Goal: Task Accomplishment & Management: Manage account settings

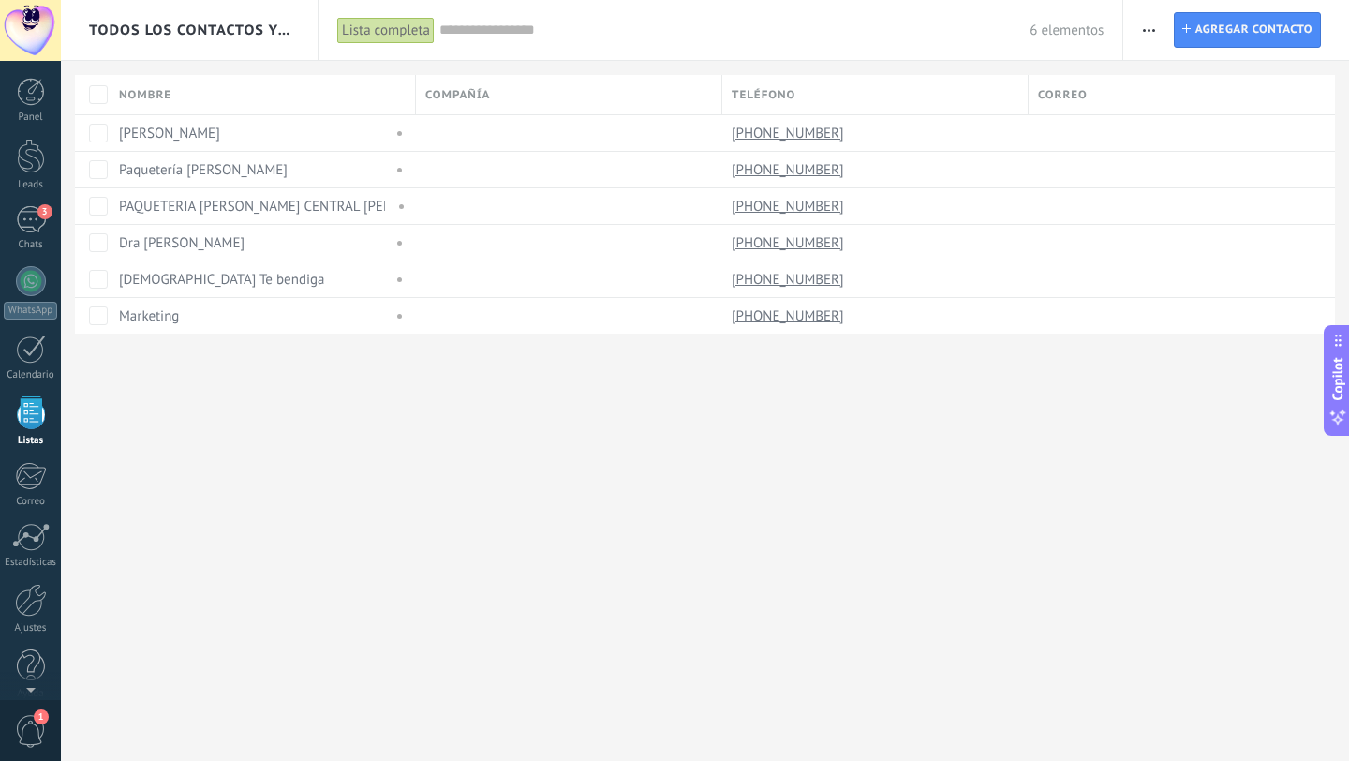
scroll to position [19, 0]
click at [29, 272] on div at bounding box center [31, 262] width 30 height 30
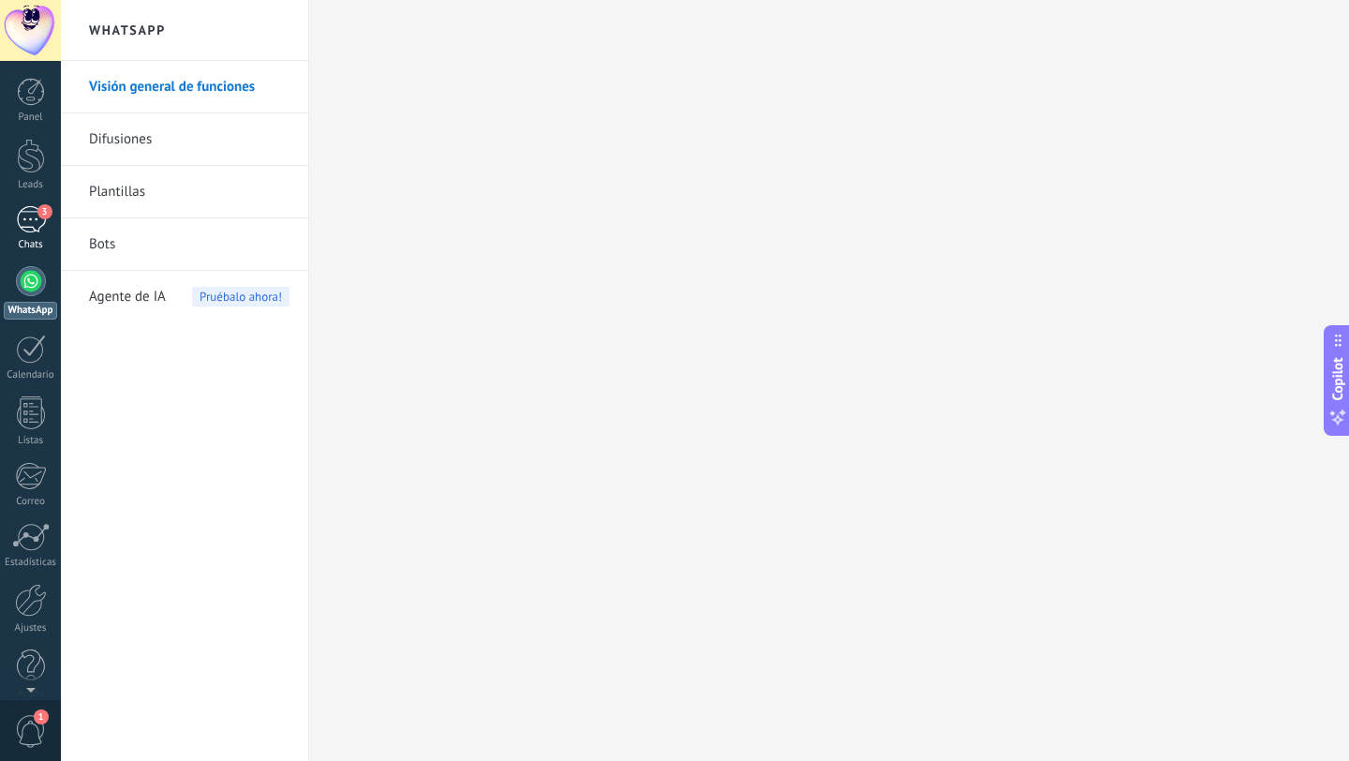
click at [36, 219] on div "3" at bounding box center [31, 219] width 30 height 27
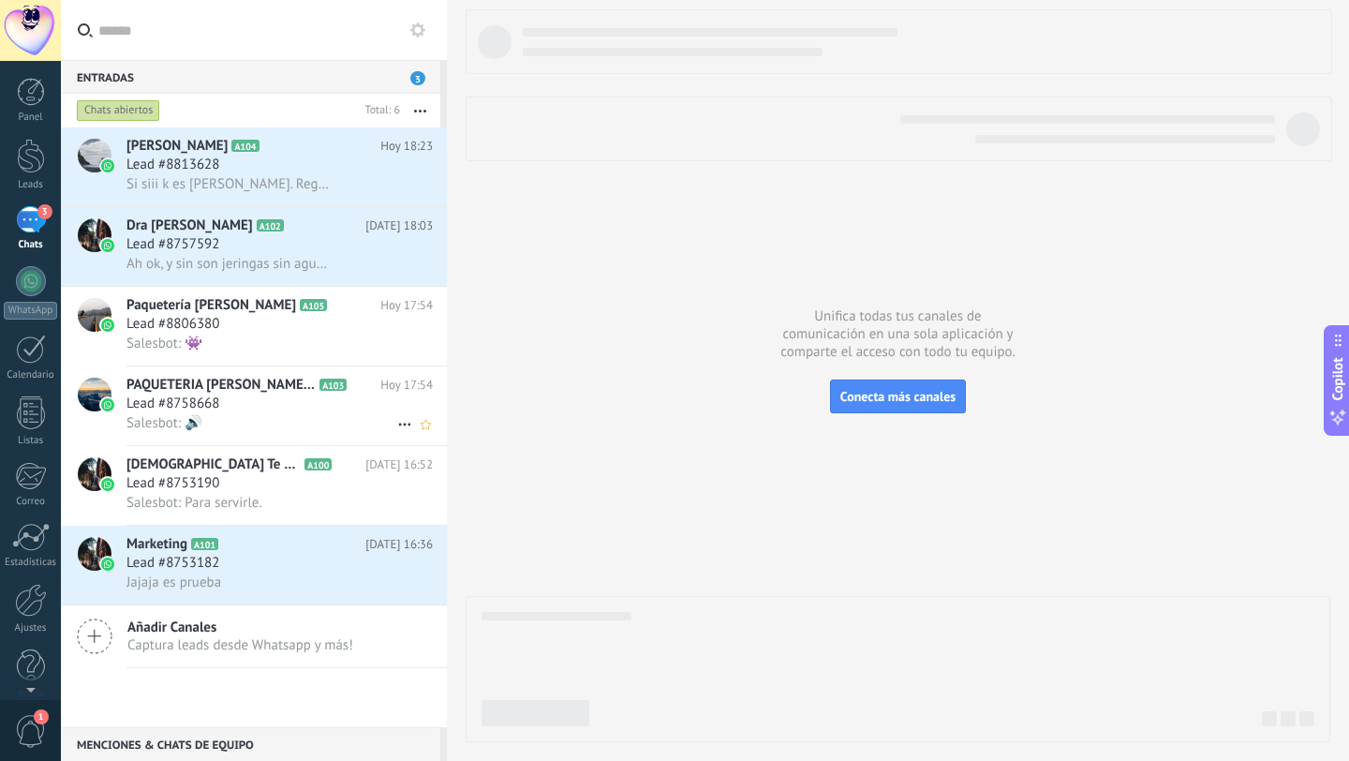
click at [244, 409] on div "Lead #8758668" at bounding box center [279, 403] width 306 height 19
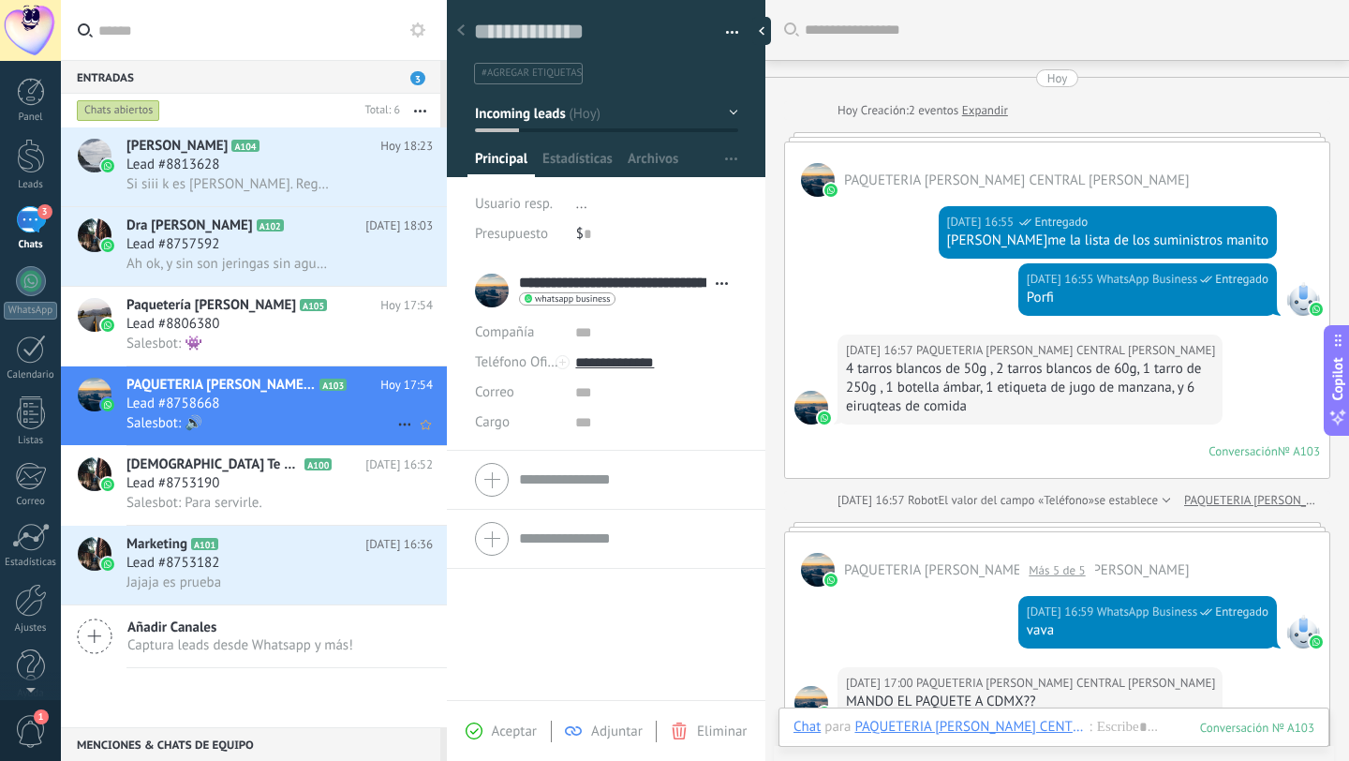
scroll to position [866, 0]
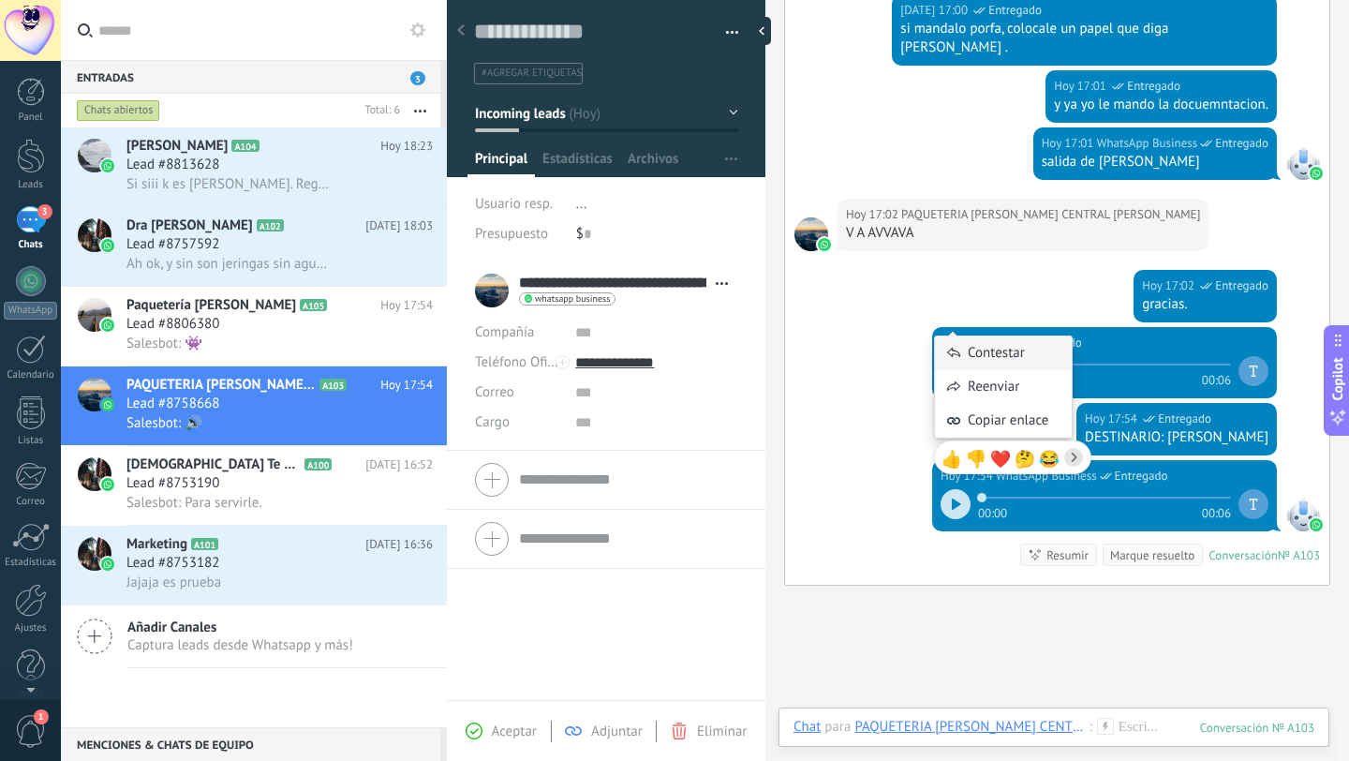
click at [941, 347] on div "Contestar" at bounding box center [1003, 353] width 137 height 34
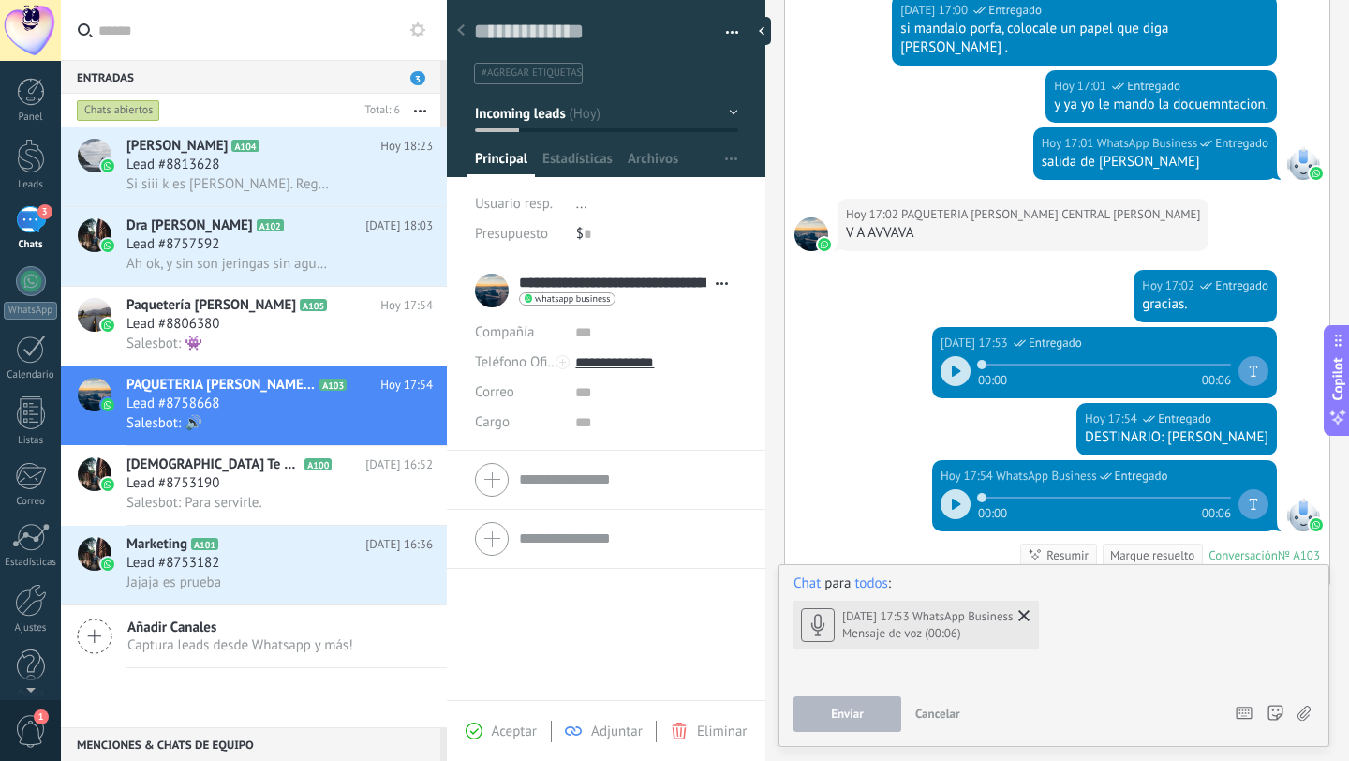
scroll to position [876, 0]
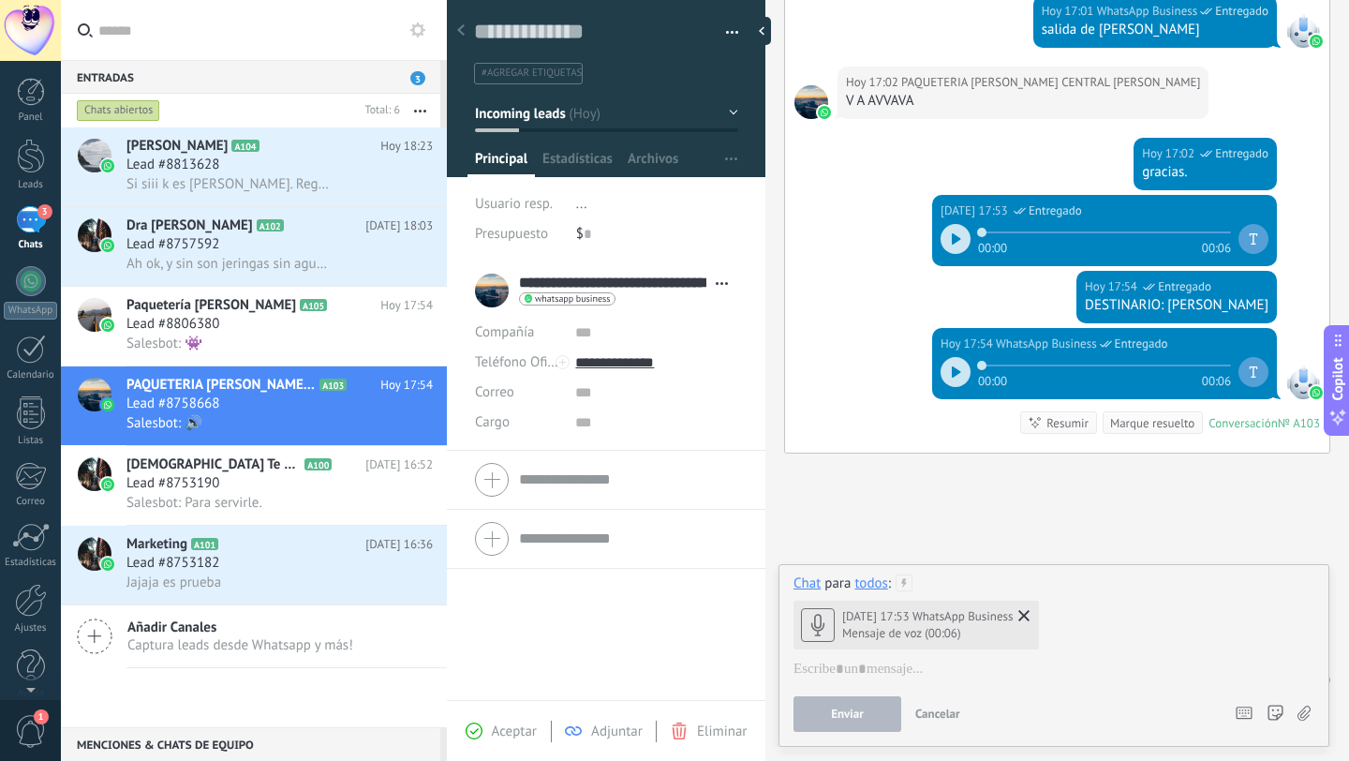
click at [942, 224] on div at bounding box center [956, 239] width 30 height 30
click at [942, 357] on div at bounding box center [956, 372] width 30 height 30
click at [33, 220] on div "3" at bounding box center [31, 219] width 30 height 27
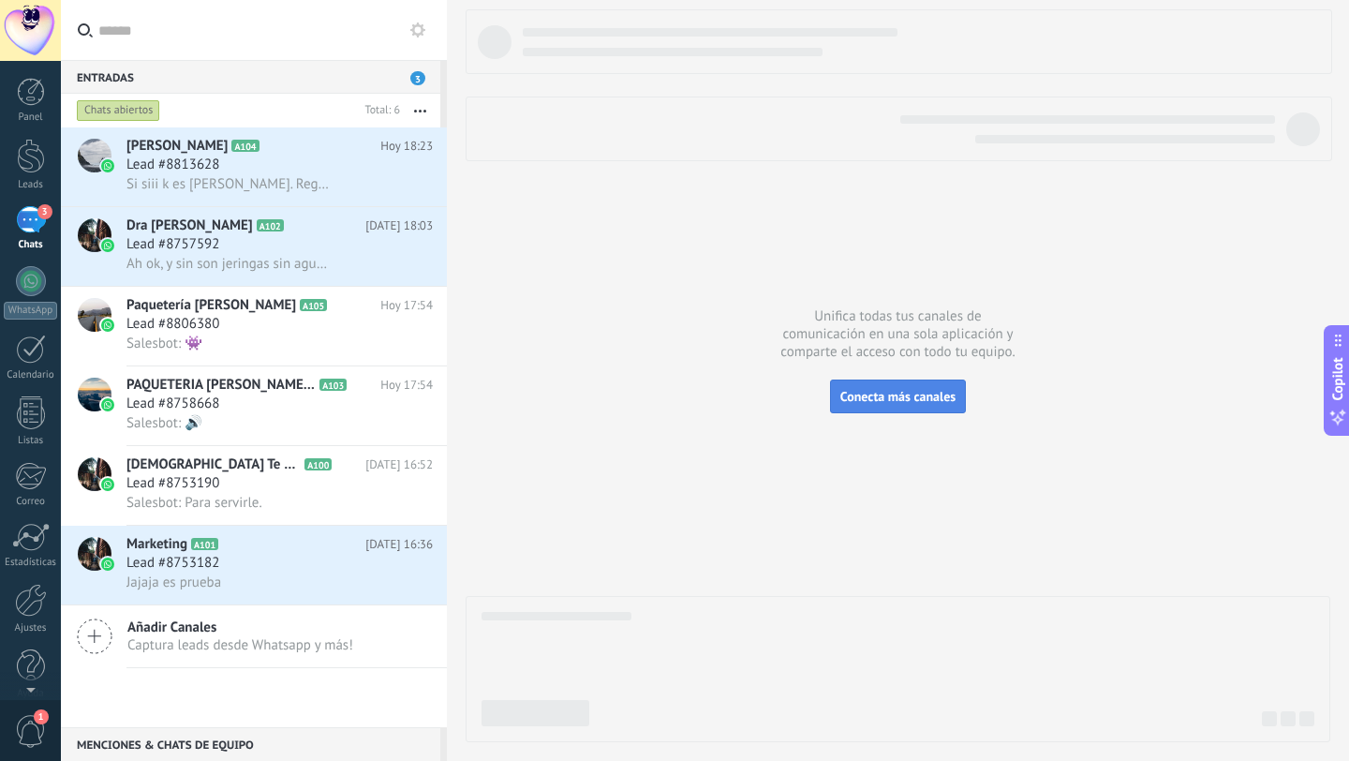
click at [876, 394] on span "Conecta más canales" at bounding box center [897, 396] width 115 height 17
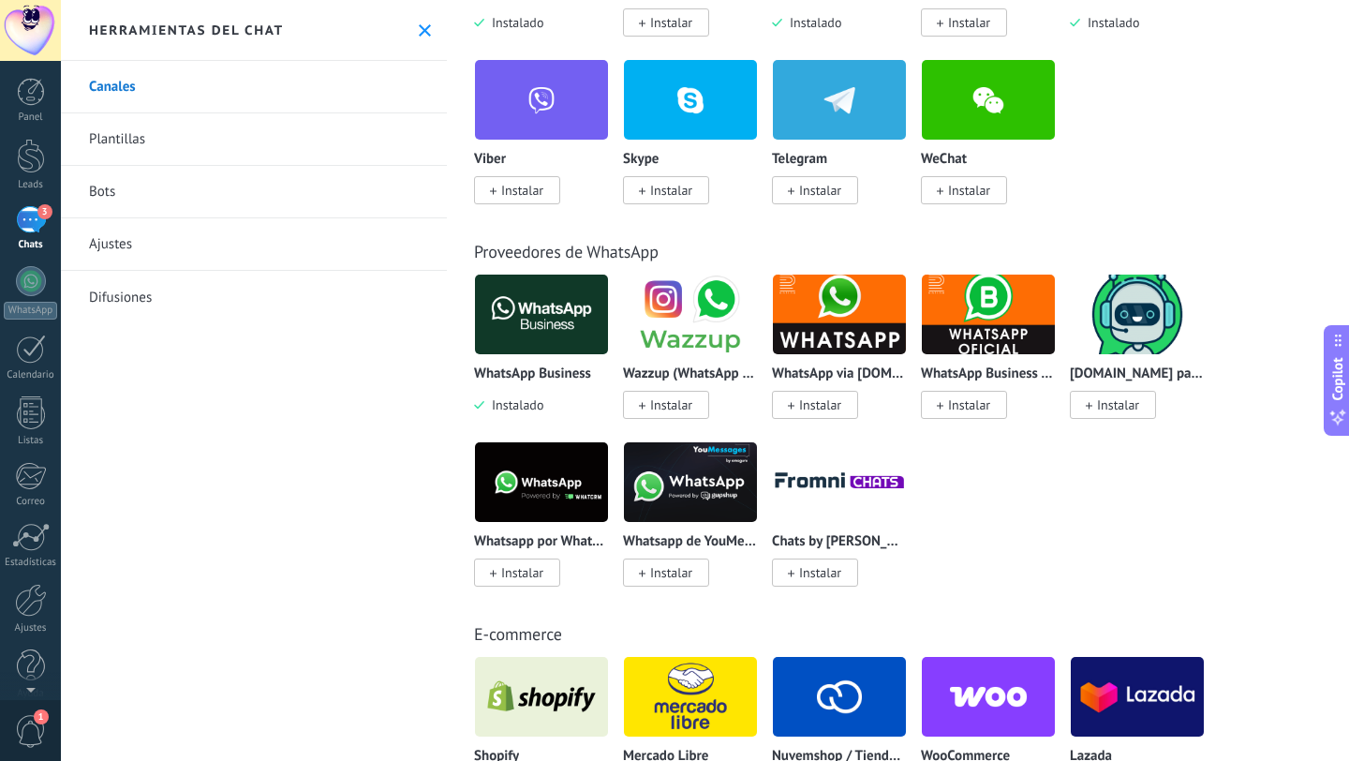
scroll to position [567, 0]
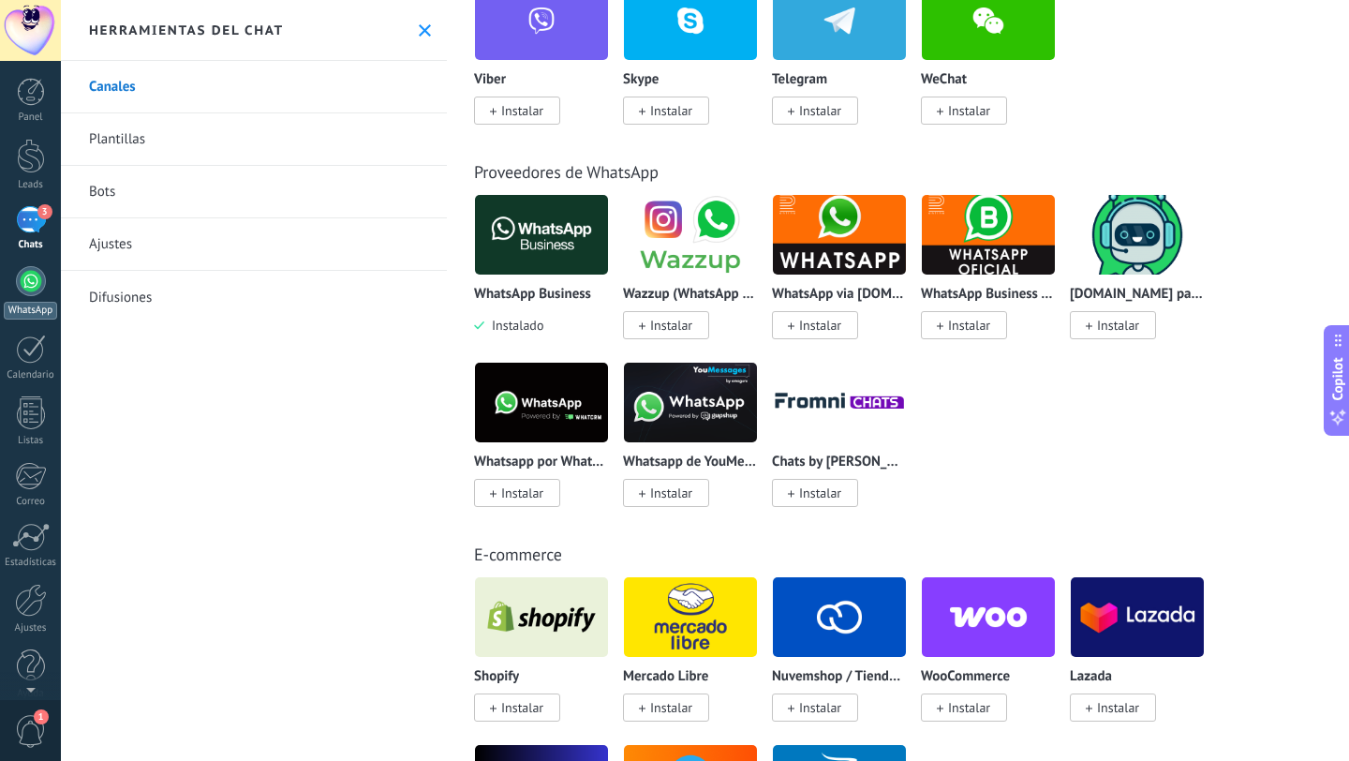
click at [28, 282] on div at bounding box center [31, 281] width 30 height 30
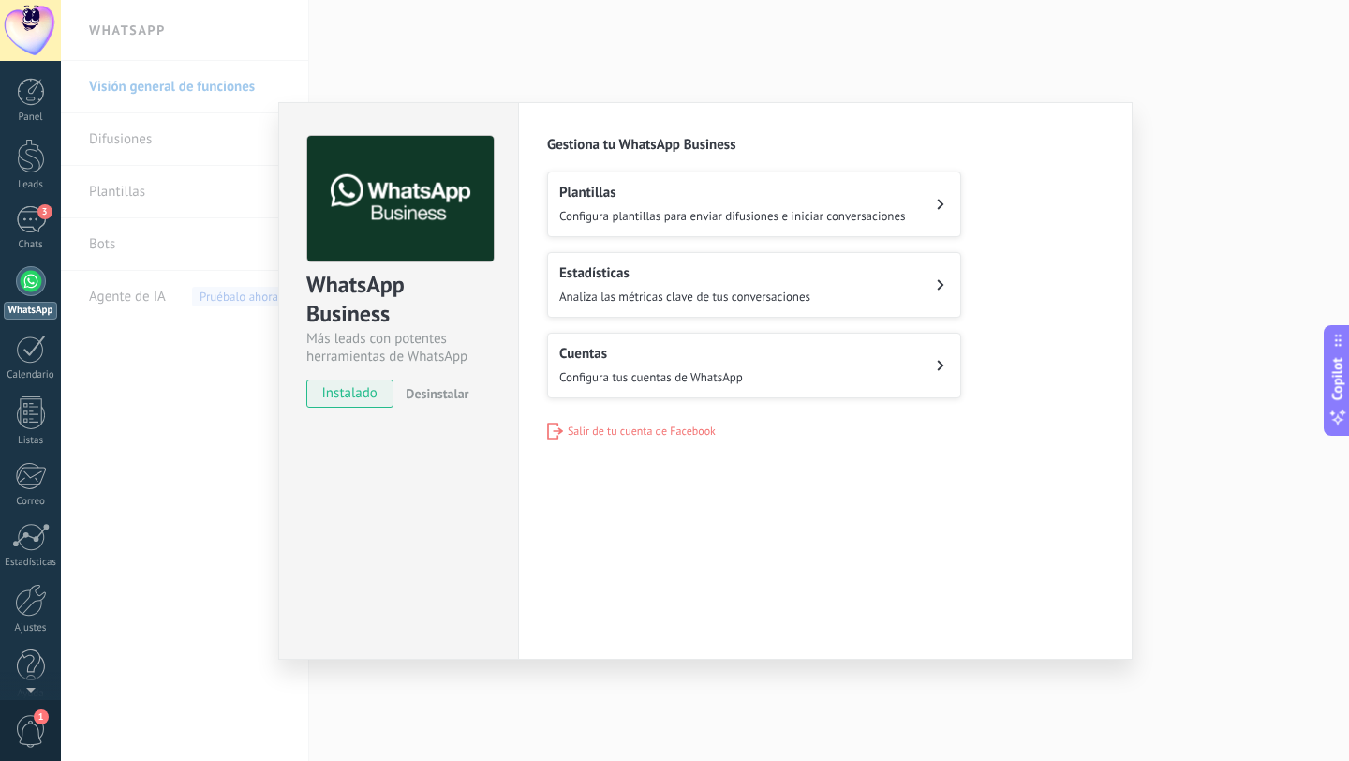
click at [763, 365] on button "Cuentas Configura tus cuentas de WhatsApp" at bounding box center [754, 366] width 414 height 66
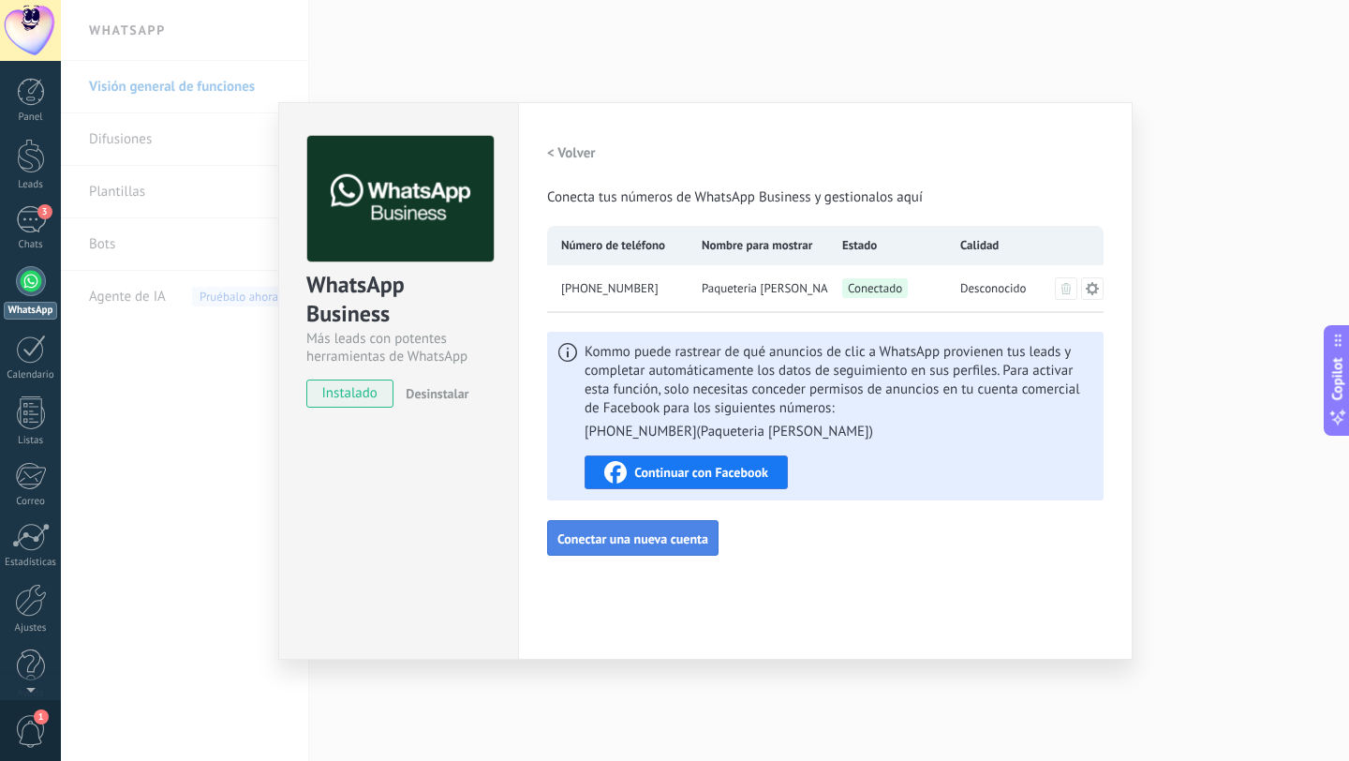
click at [673, 542] on span "Conectar una nueva cuenta" at bounding box center [632, 538] width 151 height 13
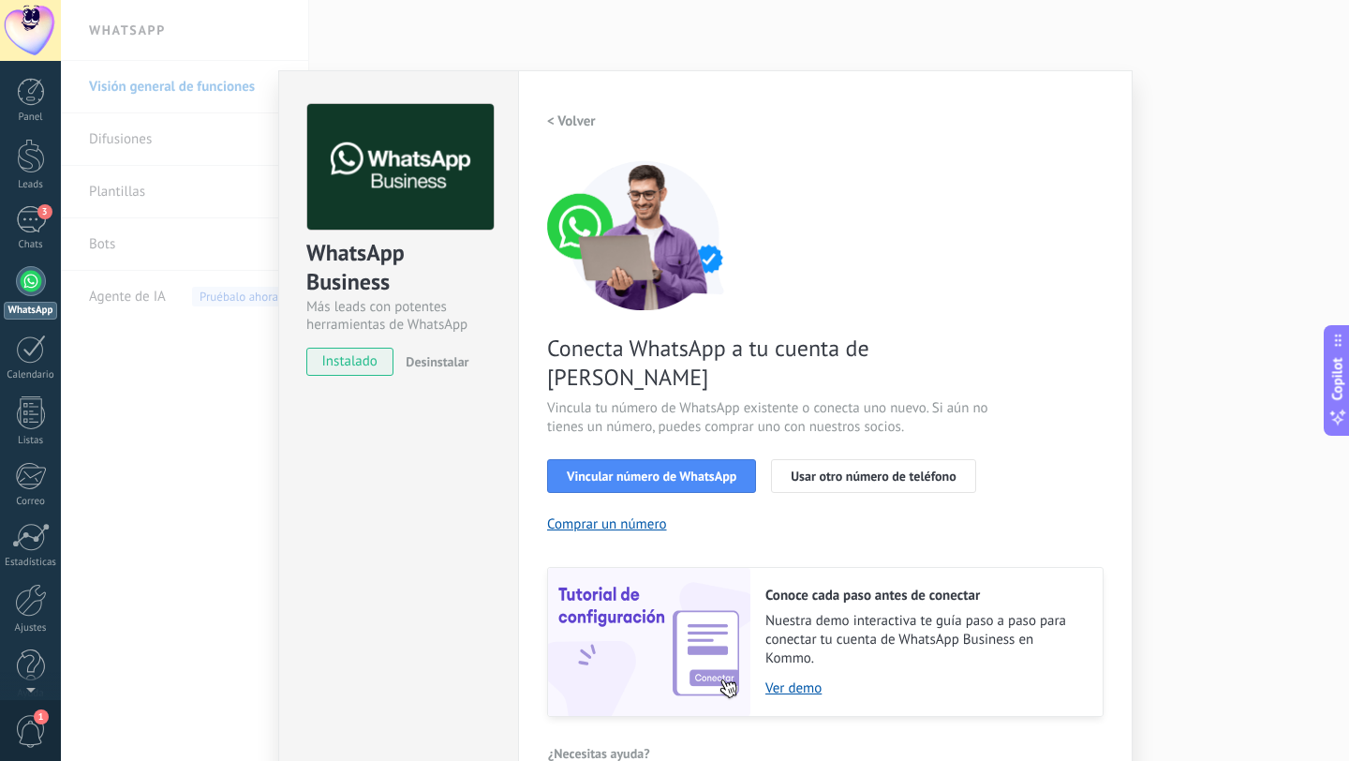
scroll to position [43, 0]
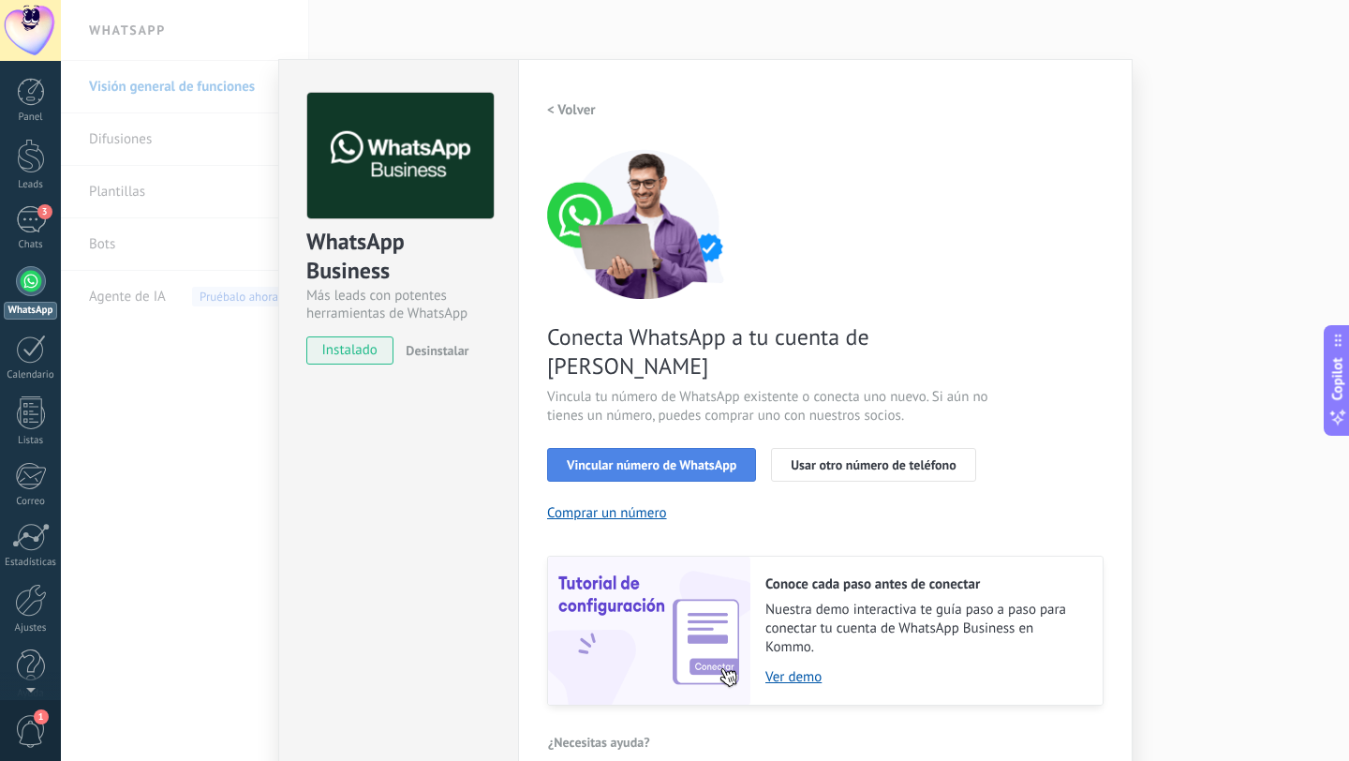
click at [698, 458] on span "Vincular número de WhatsApp" at bounding box center [652, 464] width 170 height 13
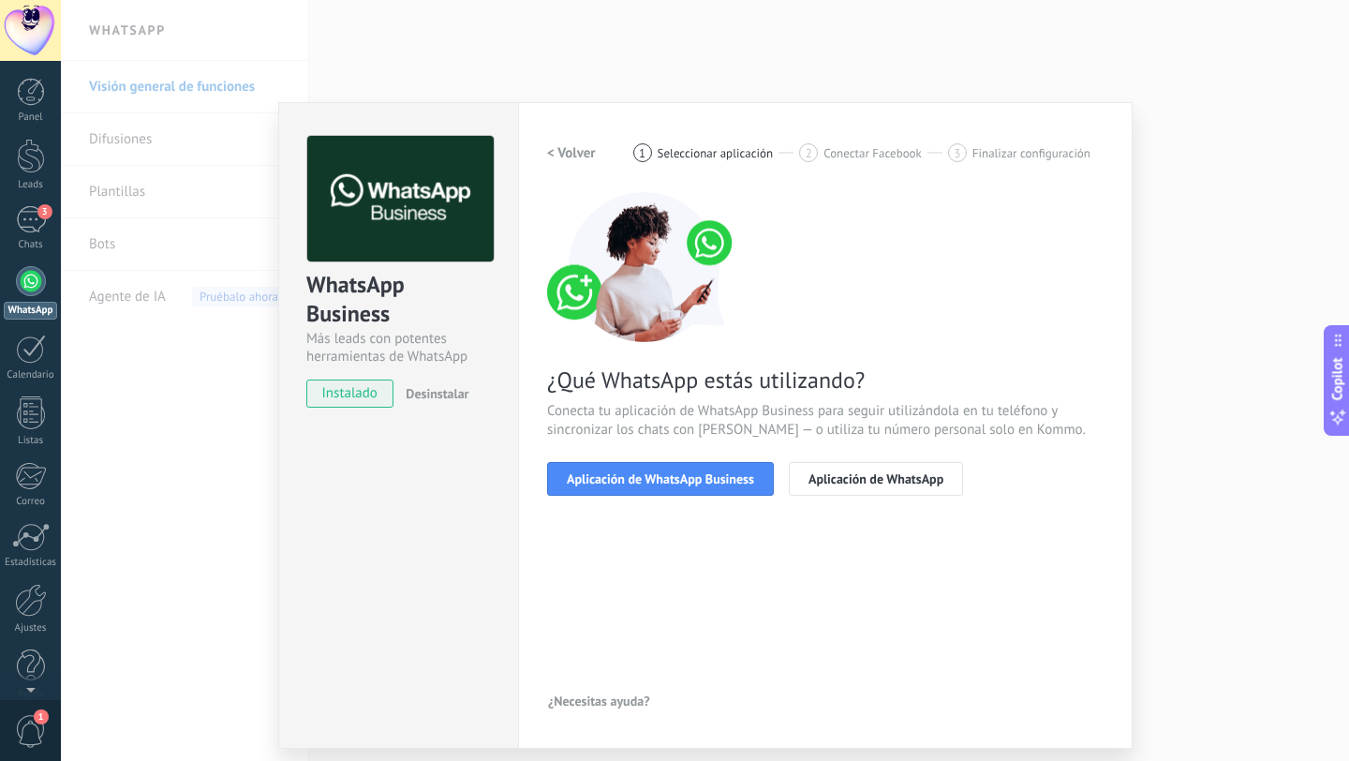
scroll to position [0, 0]
click at [710, 482] on span "Aplicación de WhatsApp Business" at bounding box center [660, 478] width 187 height 13
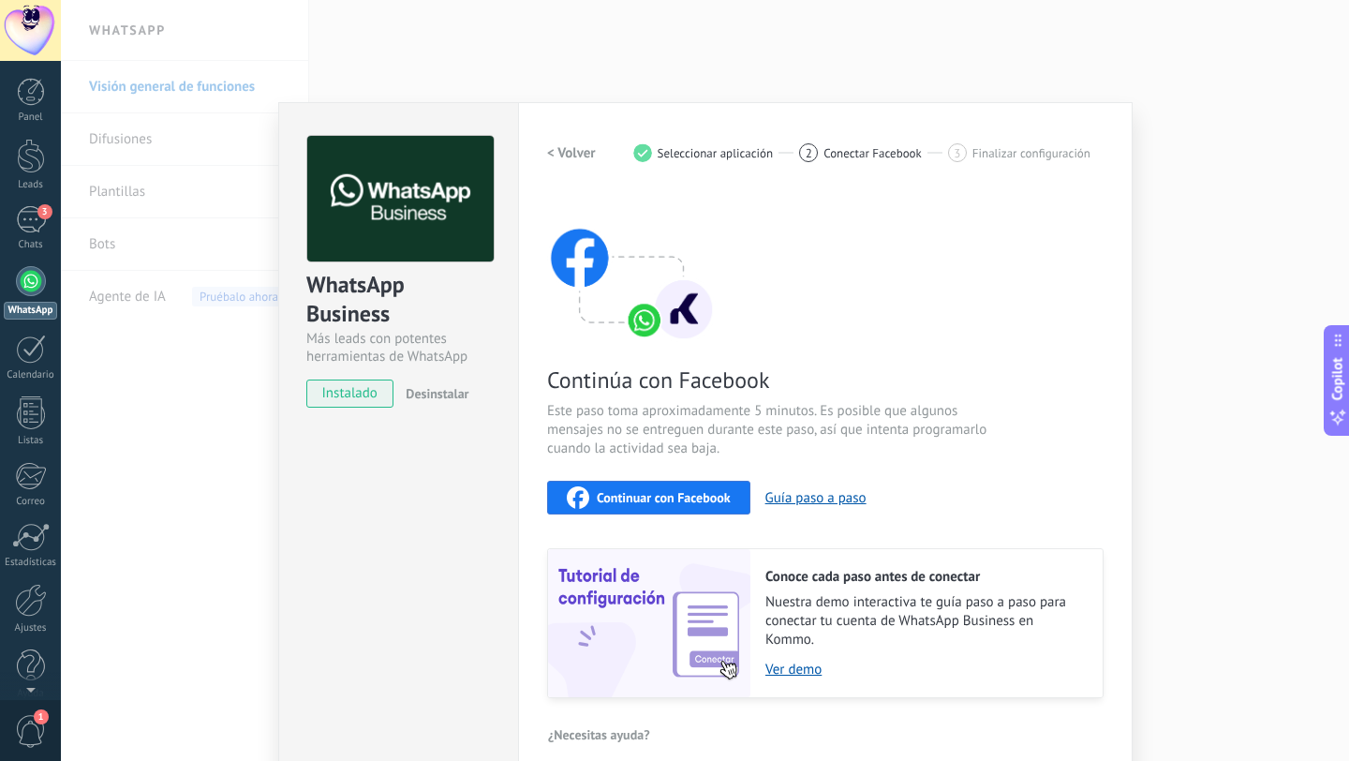
scroll to position [21, 0]
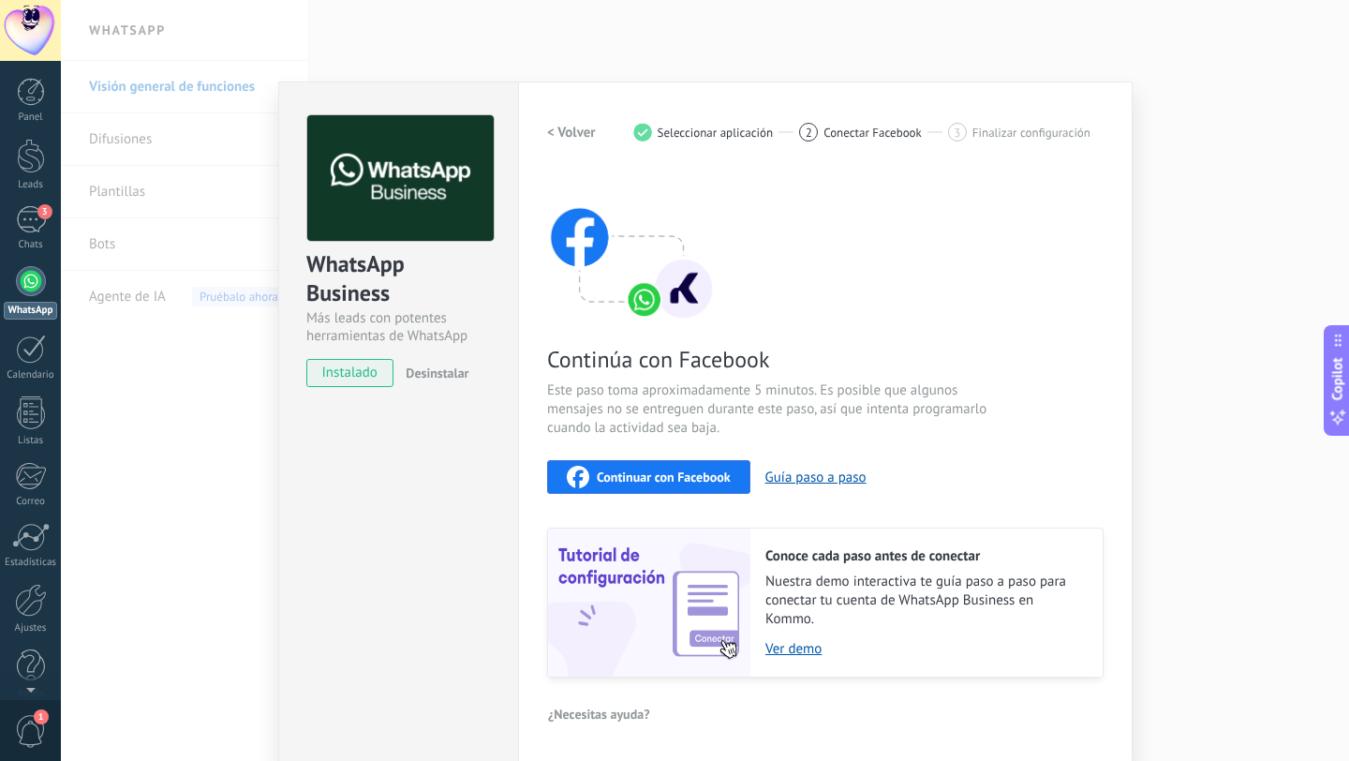
click at [225, 366] on div "WhatsApp Business Más leads con potentes herramientas de WhatsApp instalado Des…" at bounding box center [705, 380] width 1288 height 761
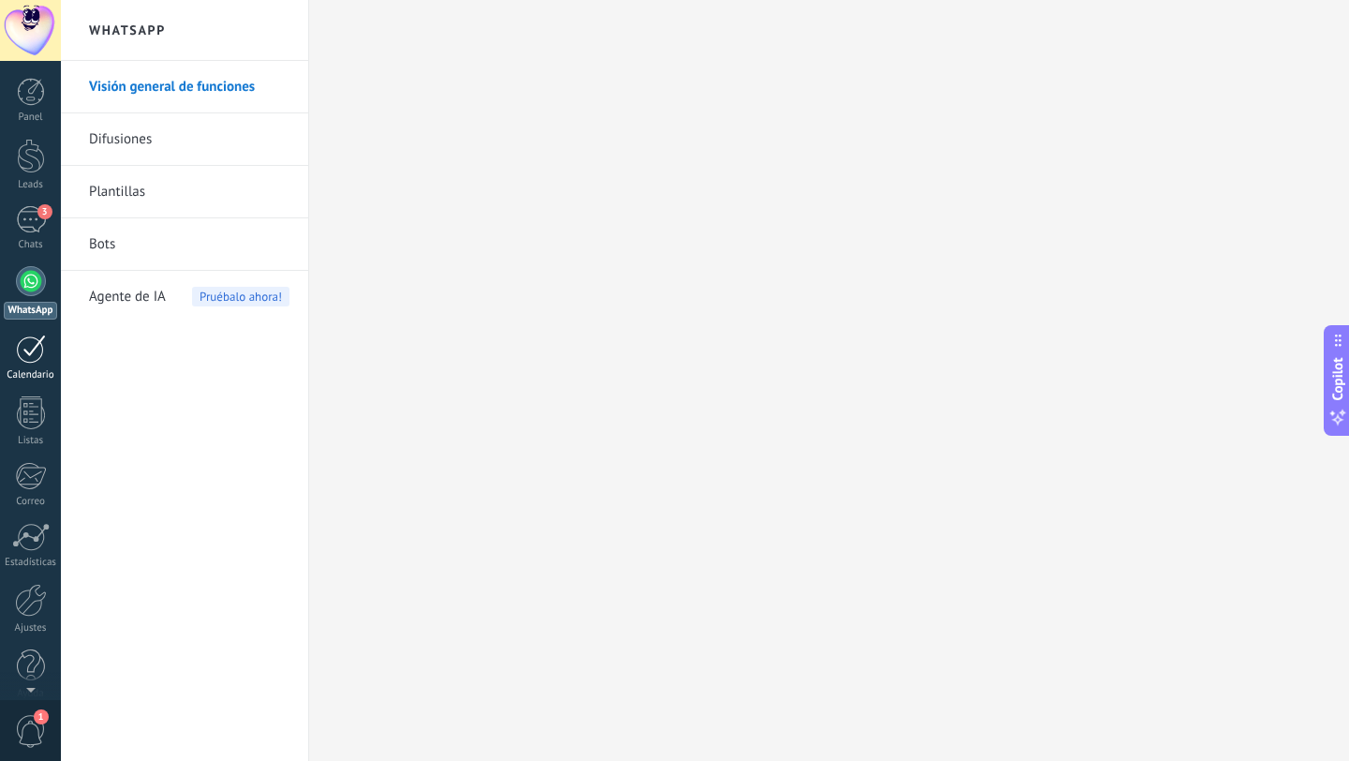
click at [37, 350] on div at bounding box center [31, 348] width 30 height 29
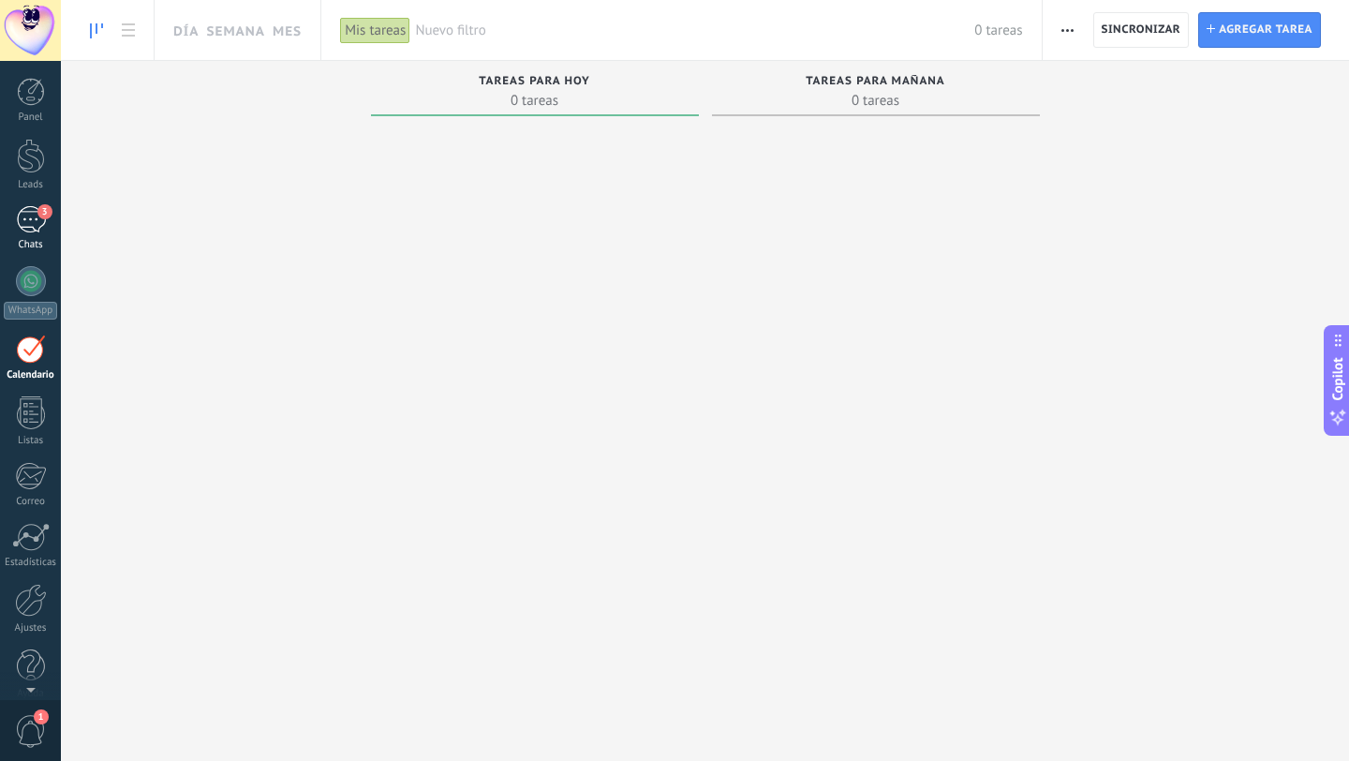
click at [38, 220] on div "3" at bounding box center [31, 219] width 30 height 27
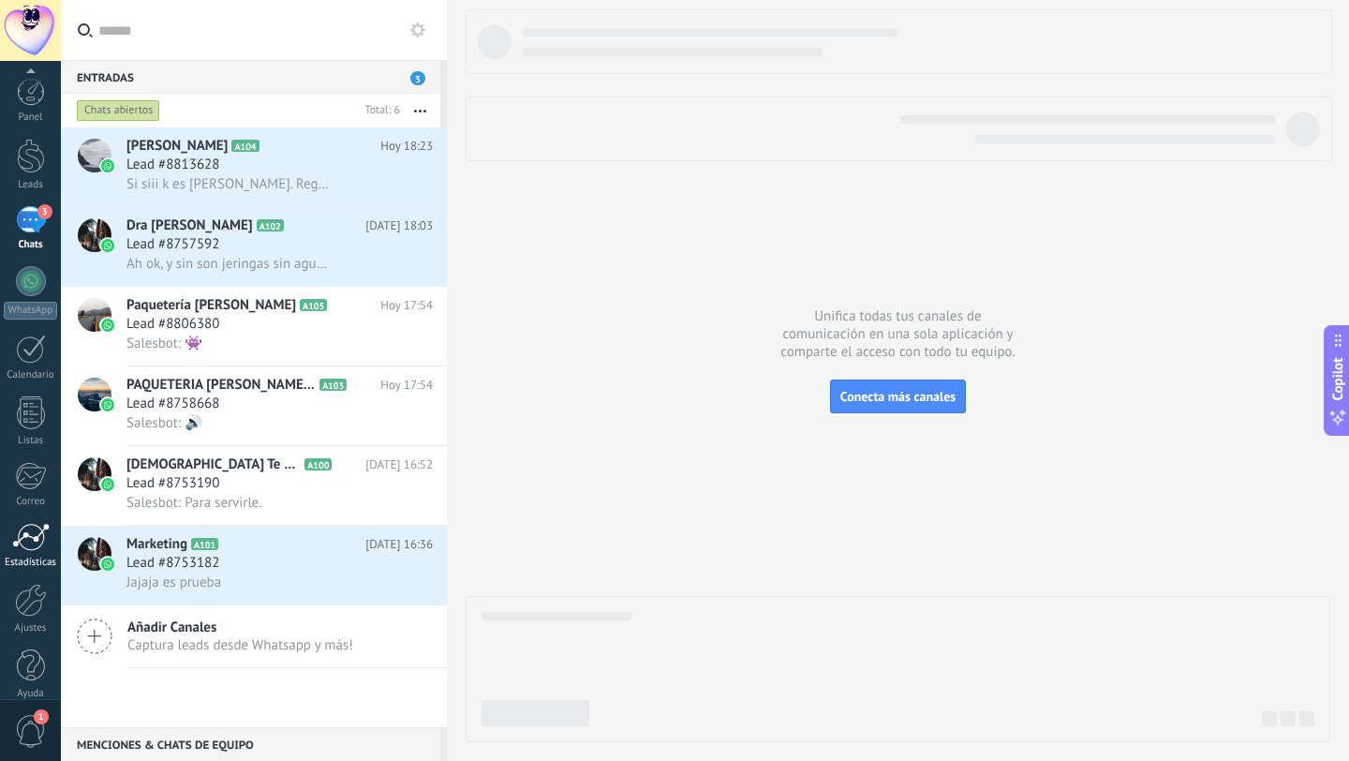
scroll to position [19, 0]
click at [31, 586] on div at bounding box center [31, 581] width 32 height 33
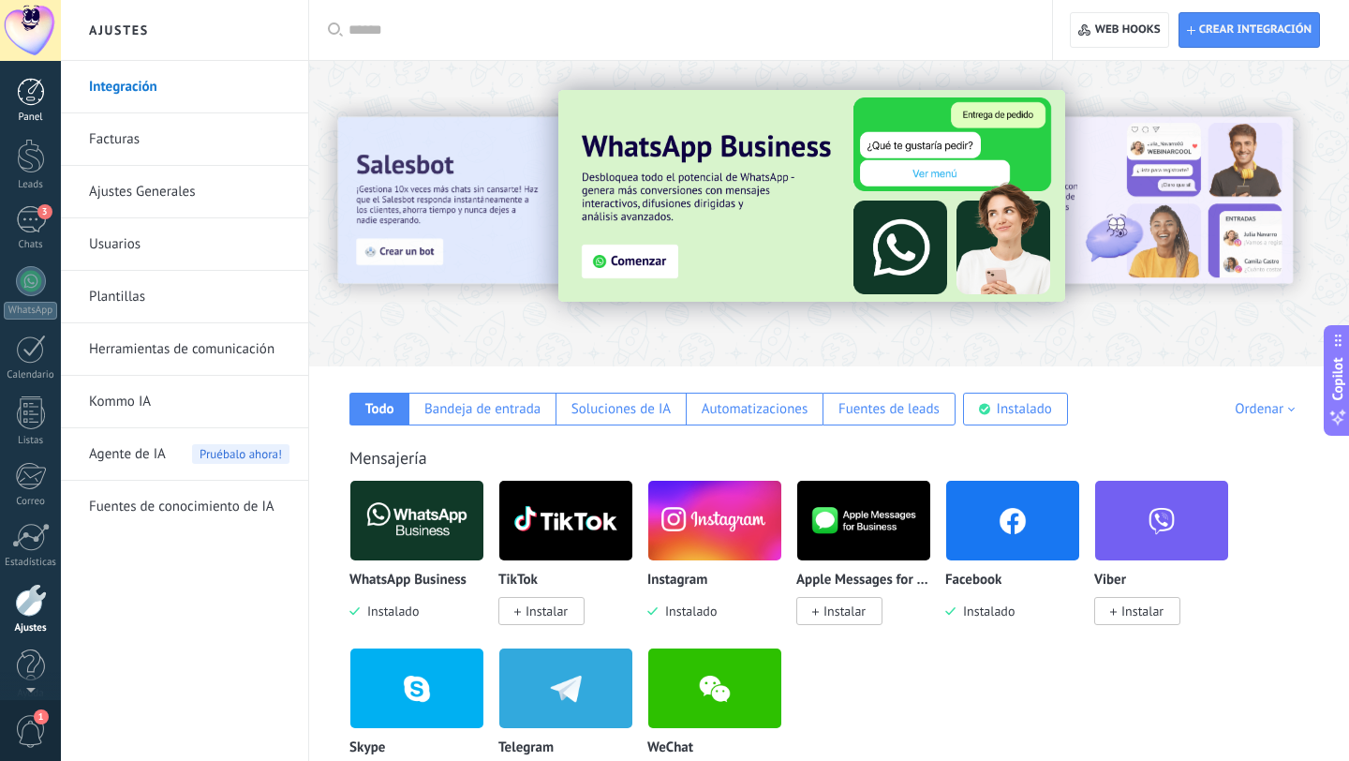
click at [35, 96] on div at bounding box center [31, 92] width 28 height 28
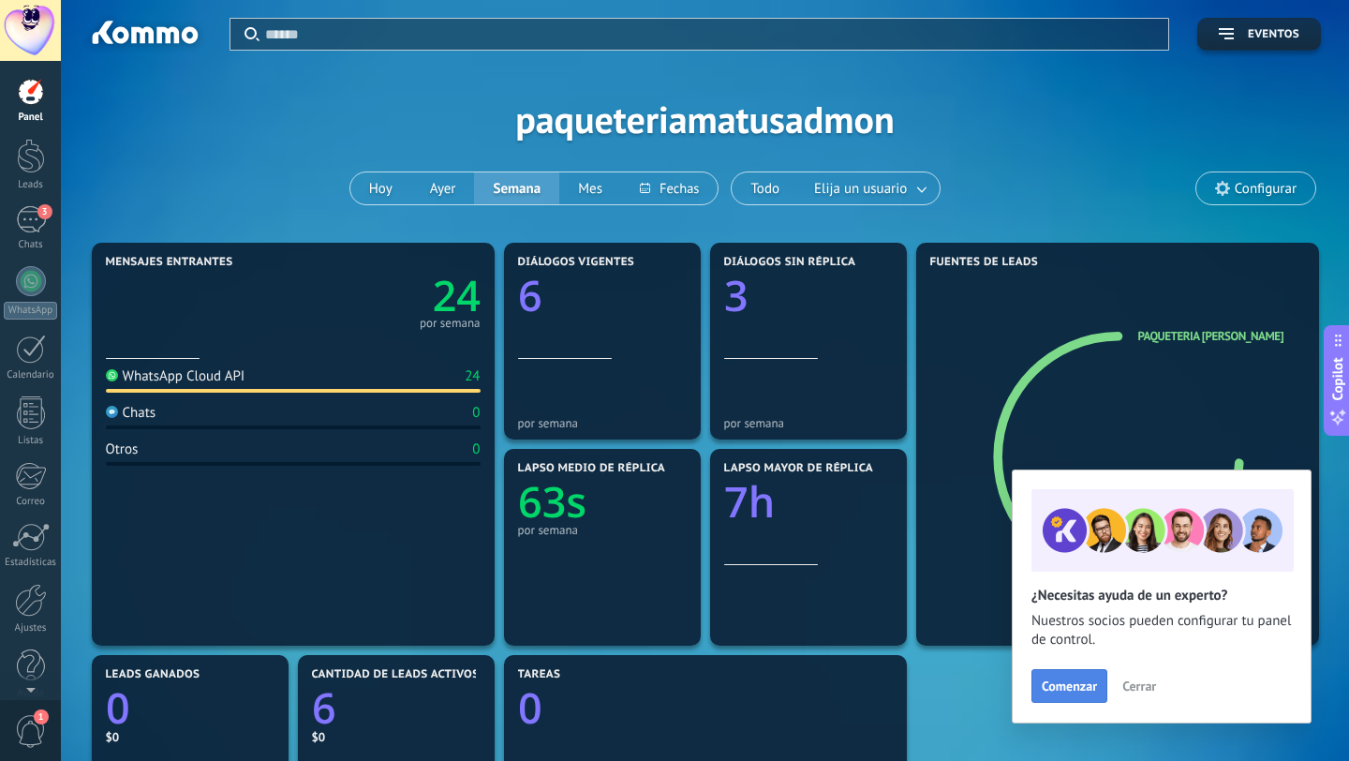
click at [1076, 686] on span "Comenzar" at bounding box center [1069, 685] width 55 height 13
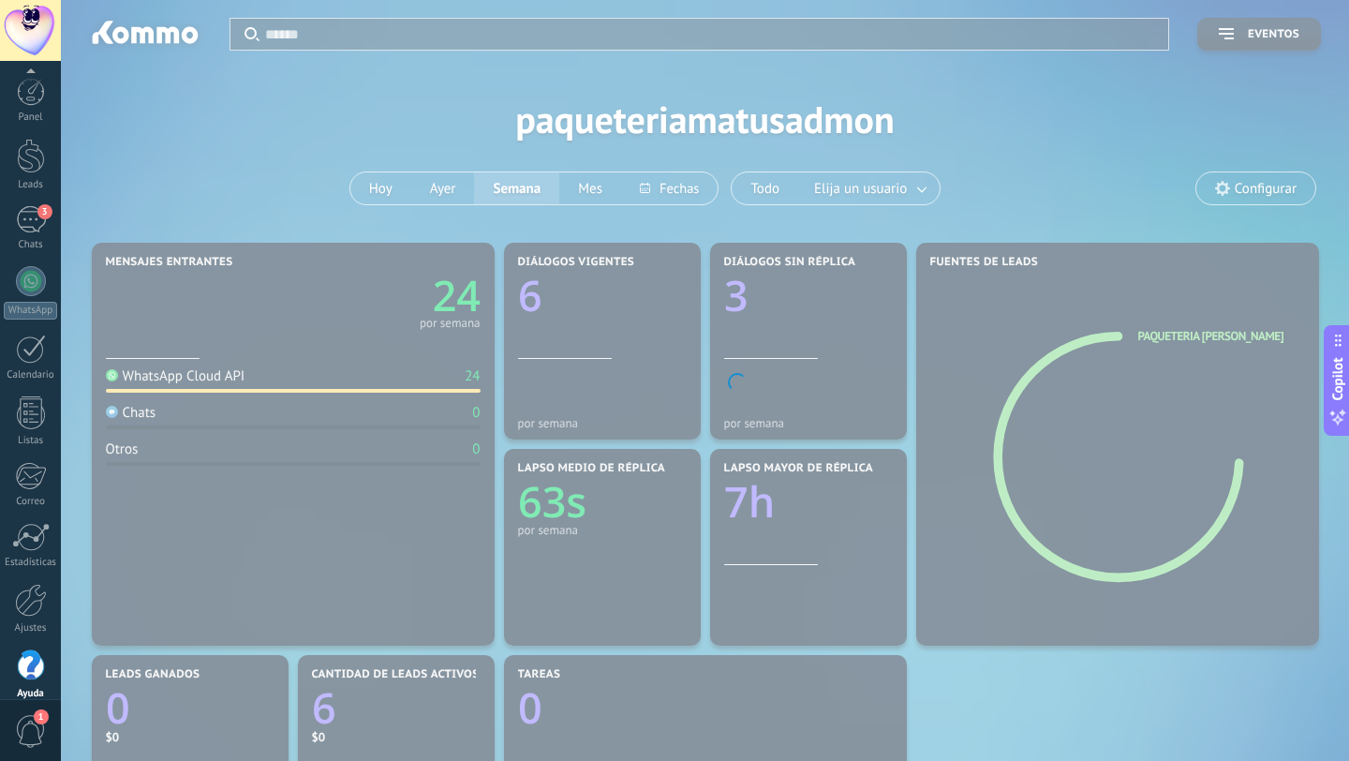
scroll to position [19, 0]
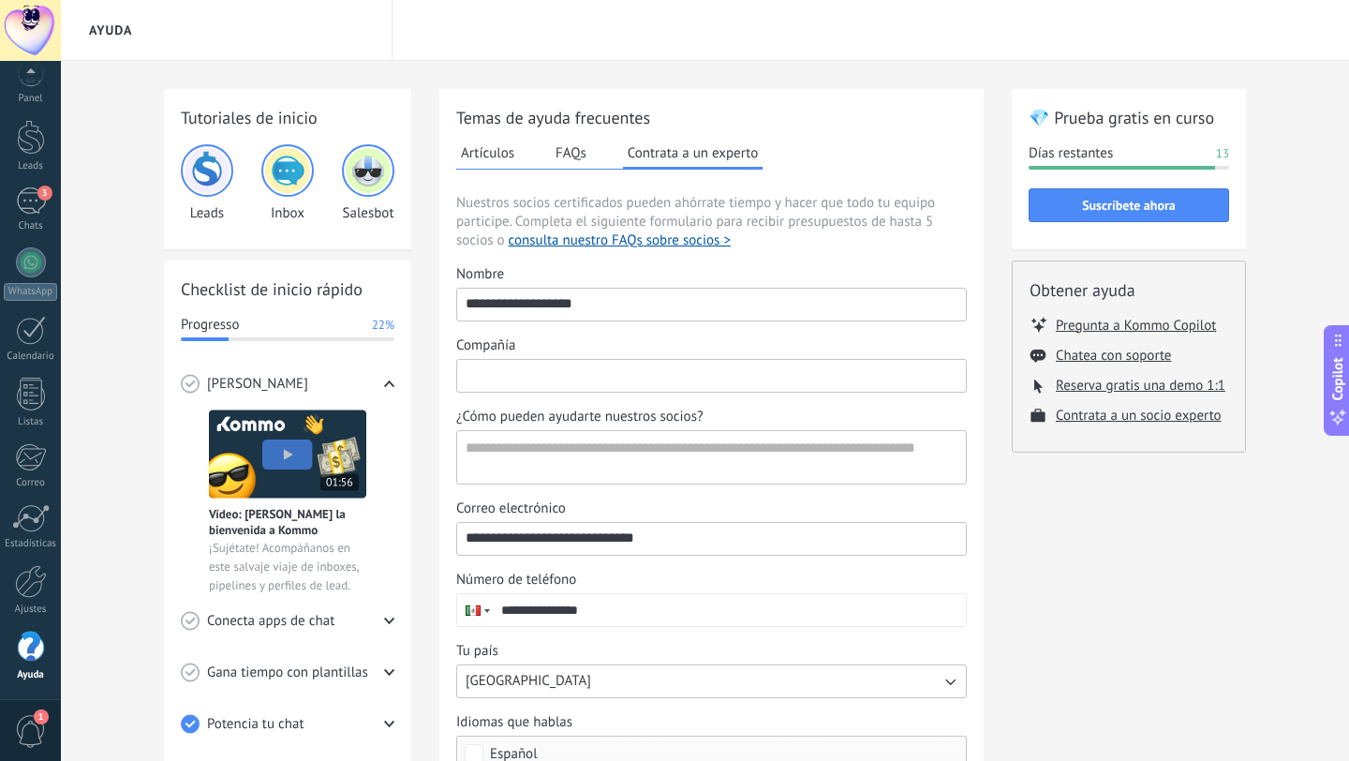
click at [636, 372] on input "Compañía" at bounding box center [711, 375] width 509 height 30
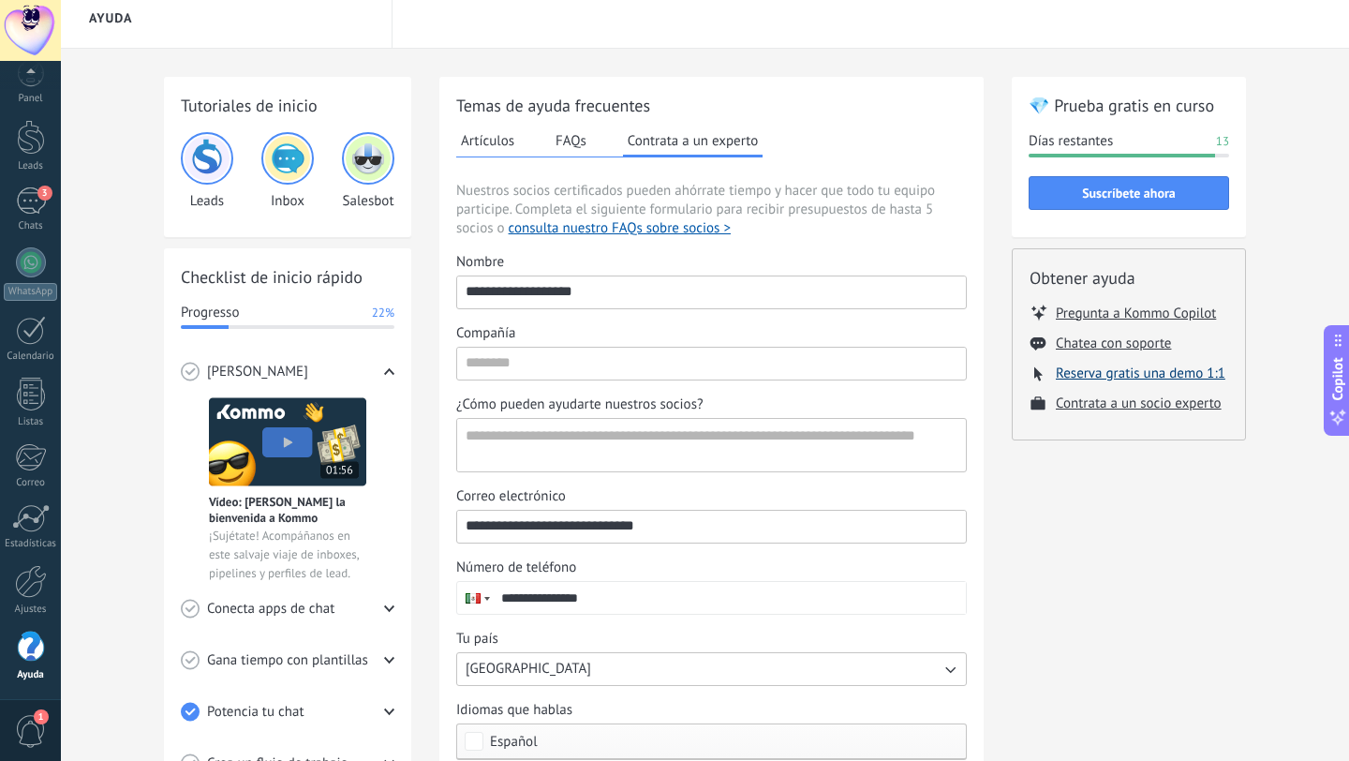
click at [1076, 377] on button "Reserva gratis una demo 1:1" at bounding box center [1141, 373] width 170 height 18
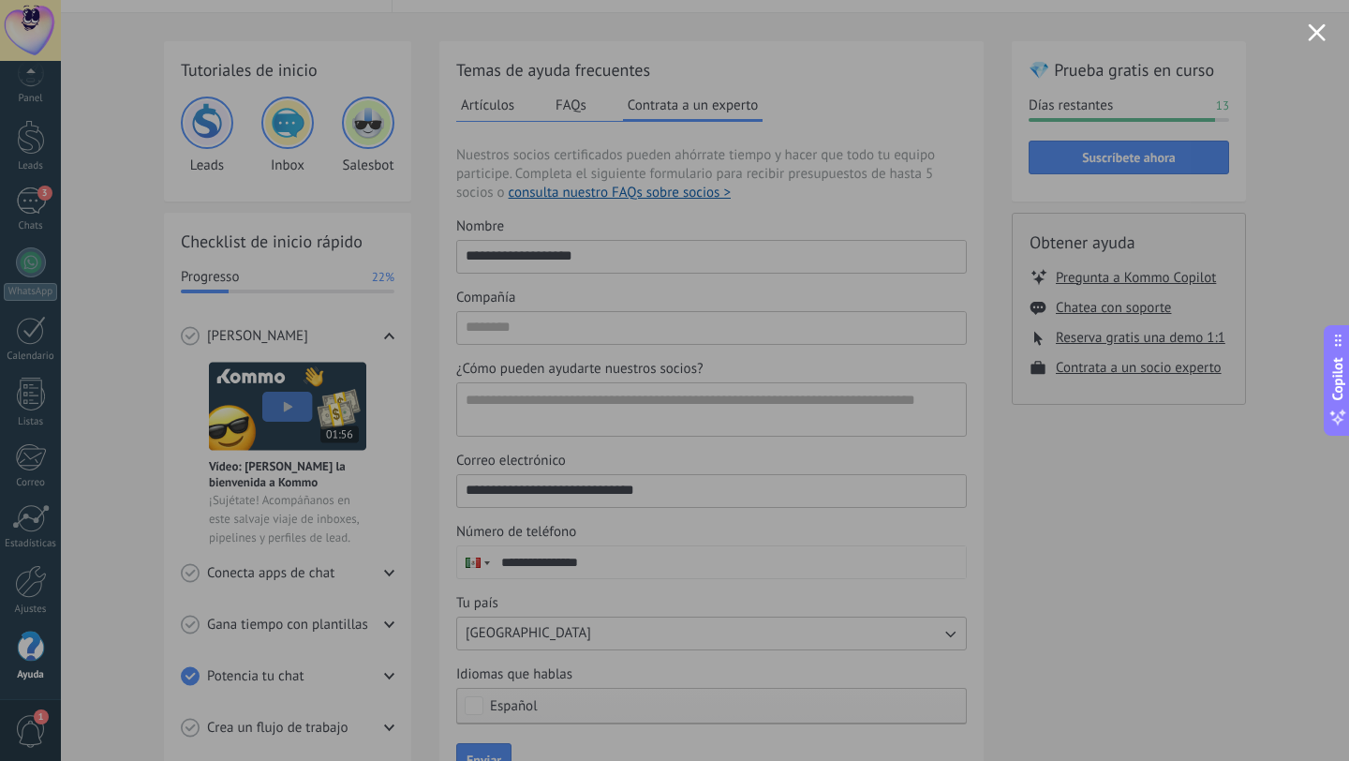
scroll to position [51, 0]
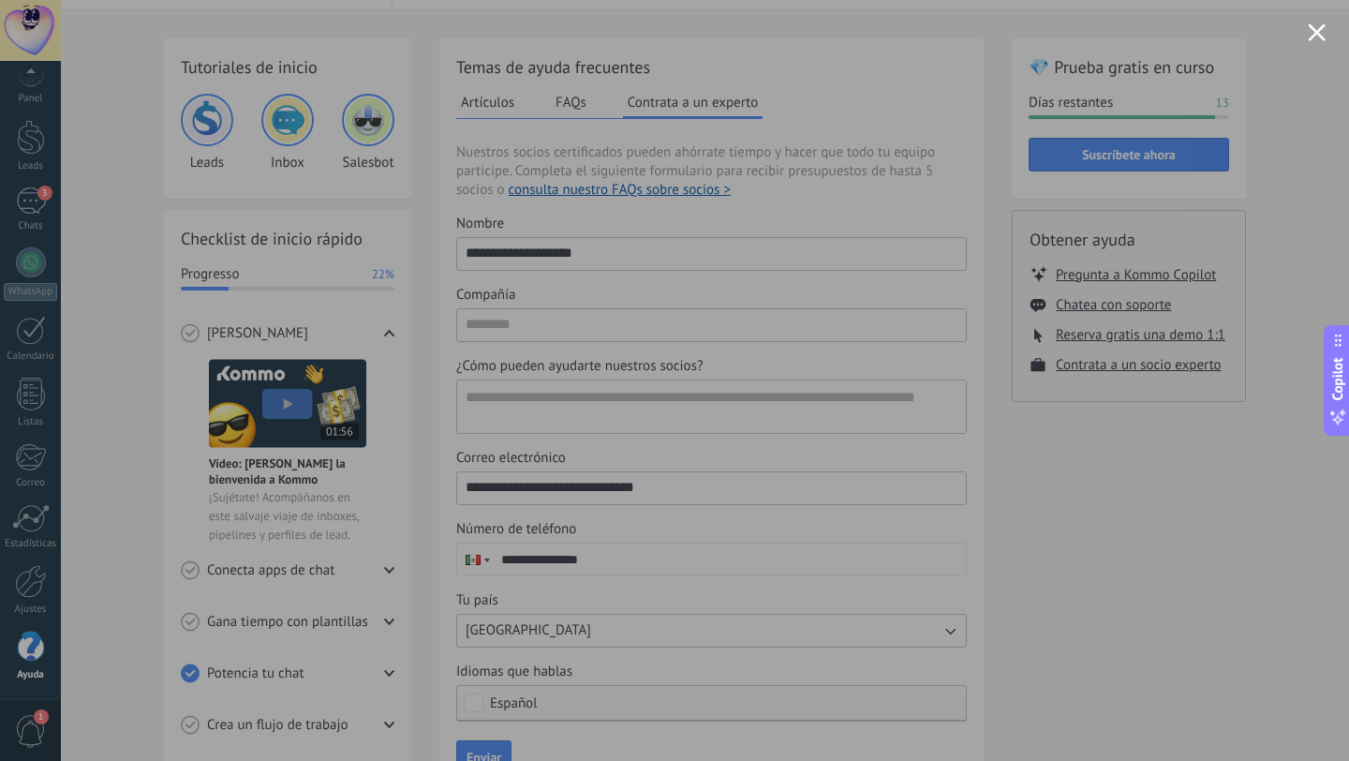
click at [1179, 450] on div at bounding box center [674, 380] width 1349 height 761
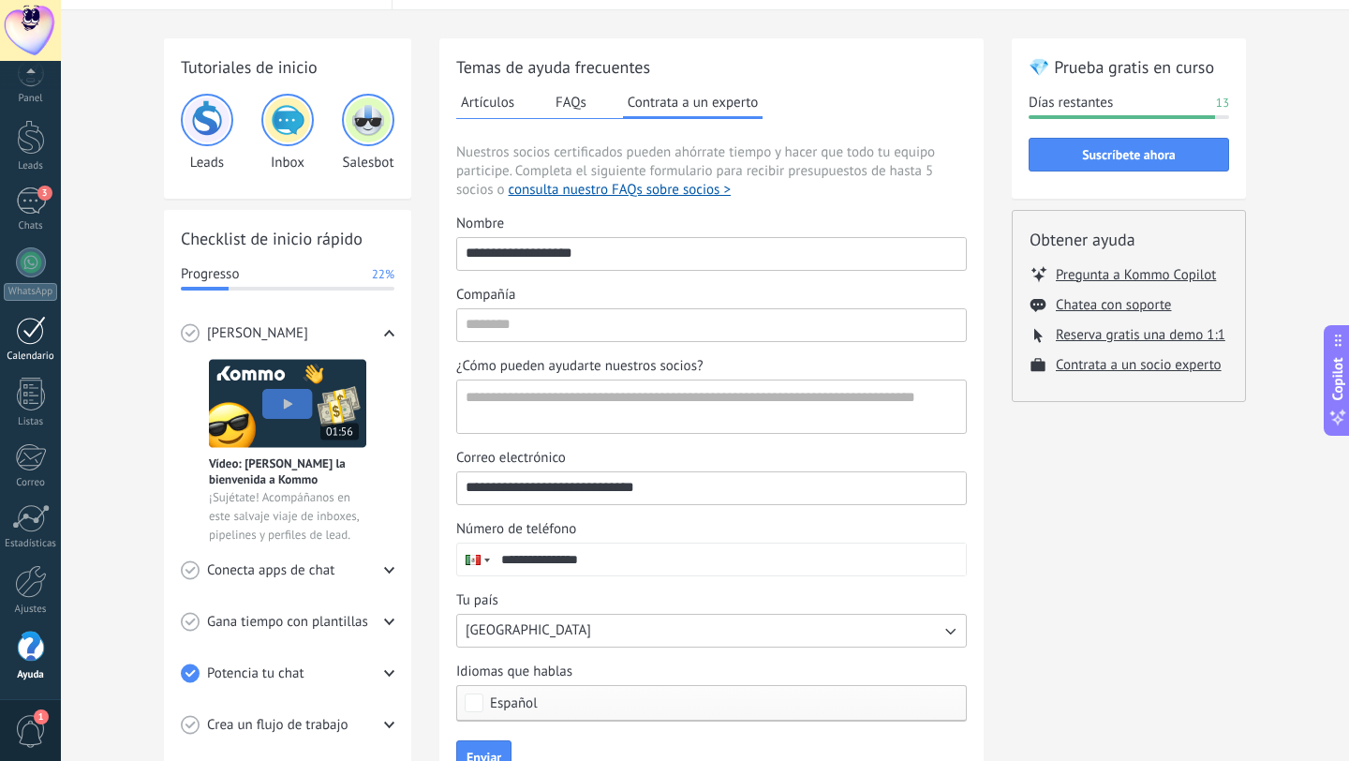
click at [31, 332] on div at bounding box center [31, 330] width 30 height 29
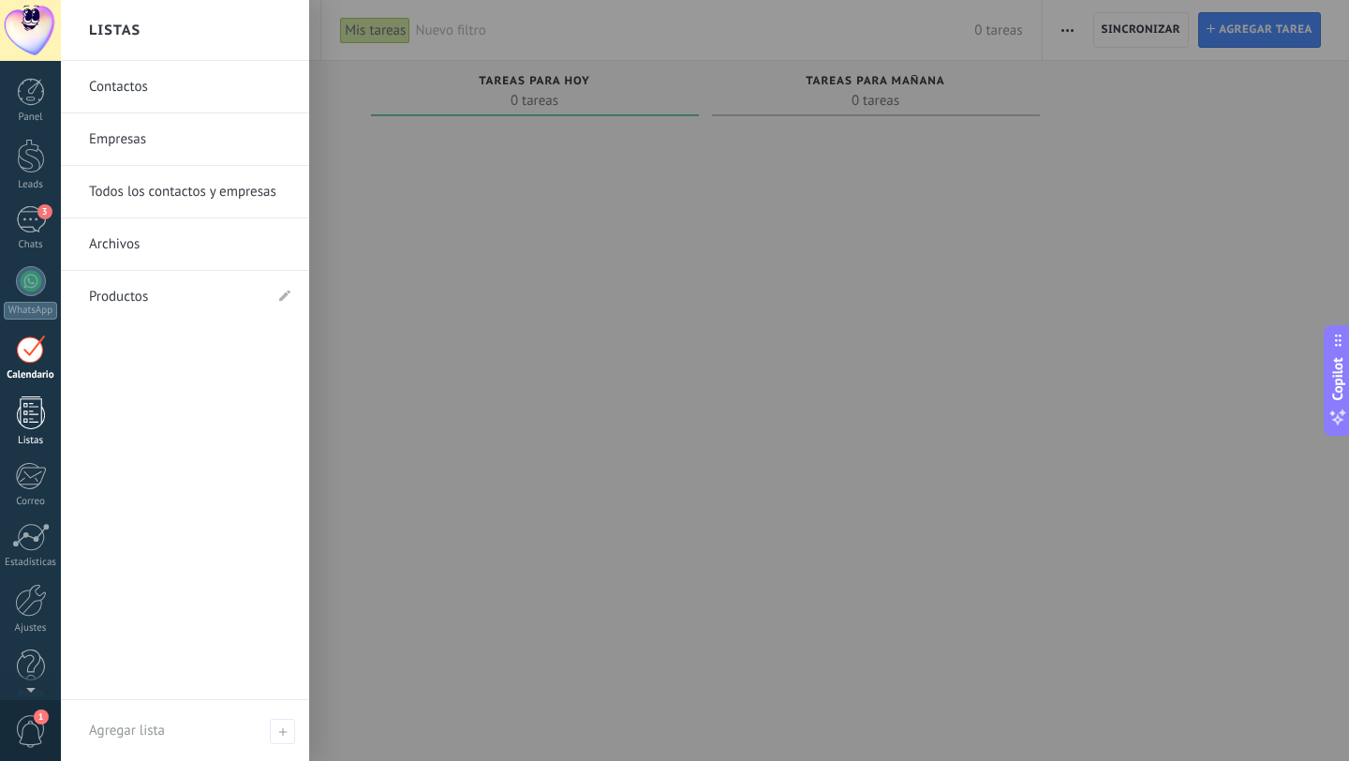
click at [23, 419] on div at bounding box center [31, 412] width 28 height 33
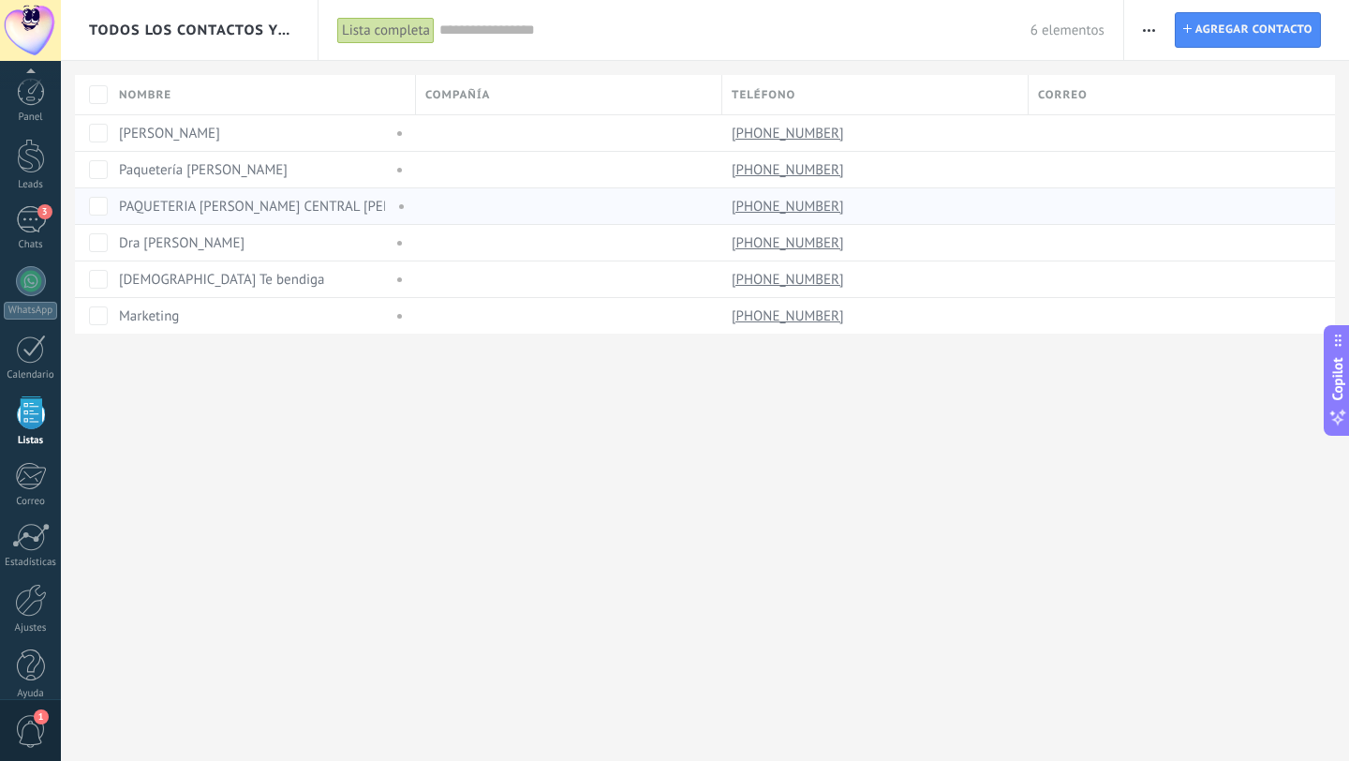
scroll to position [19, 0]
click at [213, 153] on div "Paquetería [PERSON_NAME]" at bounding box center [258, 170] width 297 height 36
click at [212, 162] on link "Paquetería [PERSON_NAME]" at bounding box center [203, 170] width 169 height 18
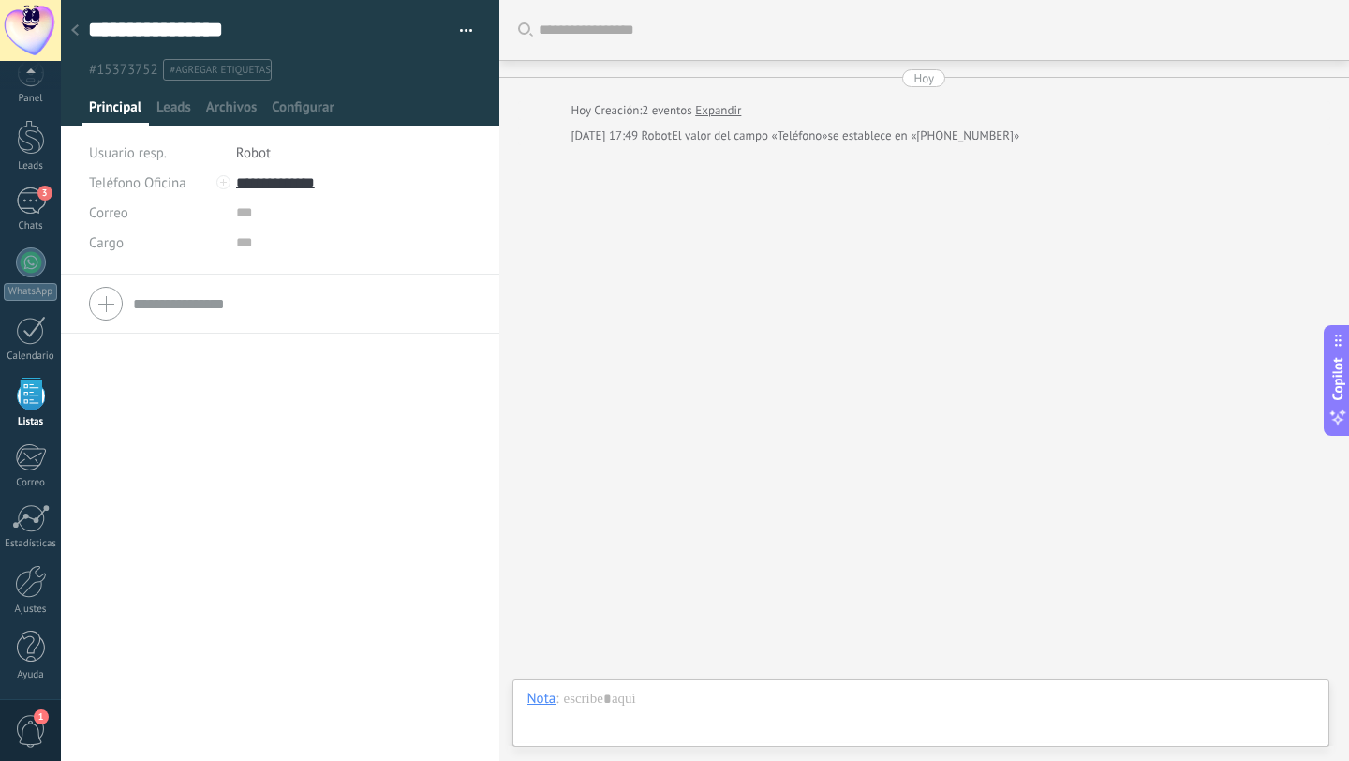
click at [76, 30] on icon at bounding box center [74, 29] width 7 height 11
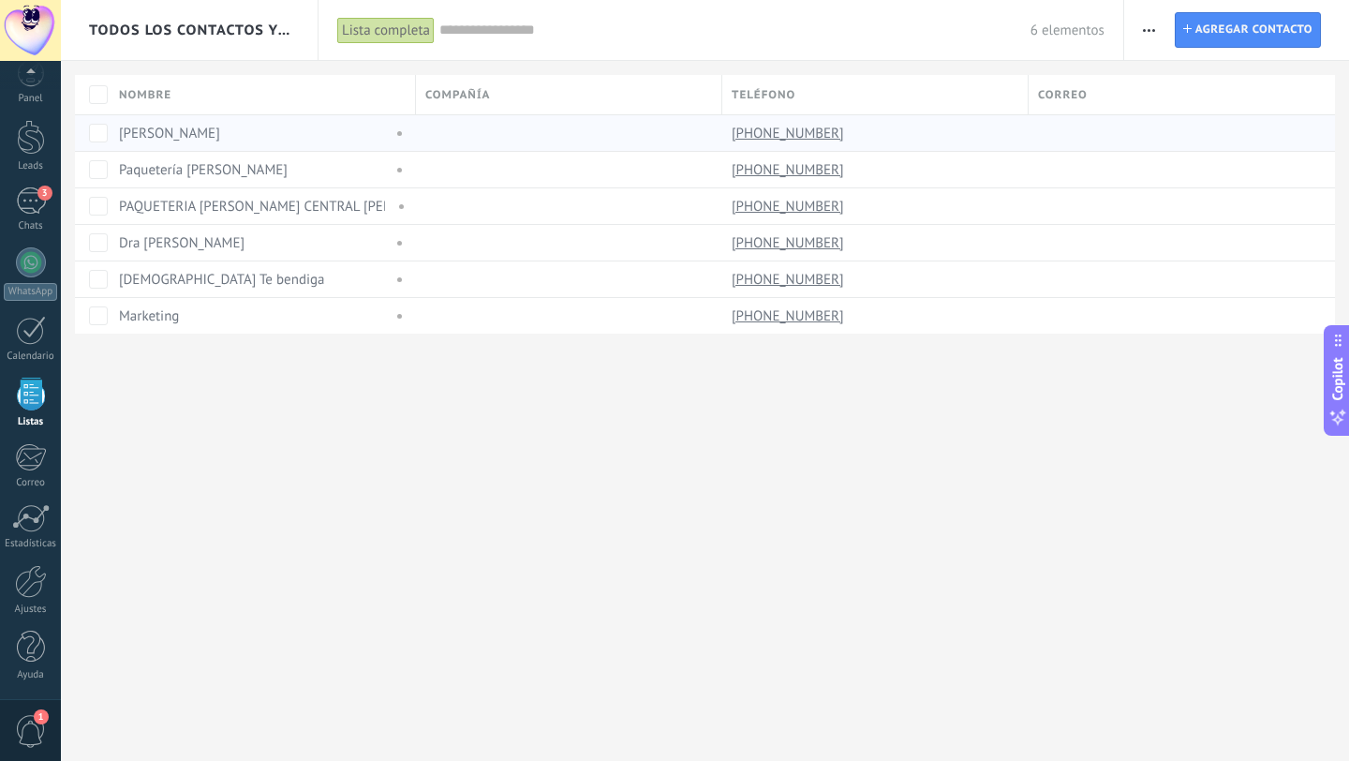
click at [161, 126] on div "[PERSON_NAME]" at bounding box center [251, 133] width 264 height 17
click at [171, 126] on div "[PERSON_NAME]" at bounding box center [251, 133] width 264 height 17
click at [172, 135] on div "[PERSON_NAME]" at bounding box center [251, 133] width 264 height 17
click at [234, 144] on div "[PERSON_NAME]" at bounding box center [258, 133] width 297 height 36
click at [120, 135] on link "[PERSON_NAME]" at bounding box center [169, 134] width 101 height 18
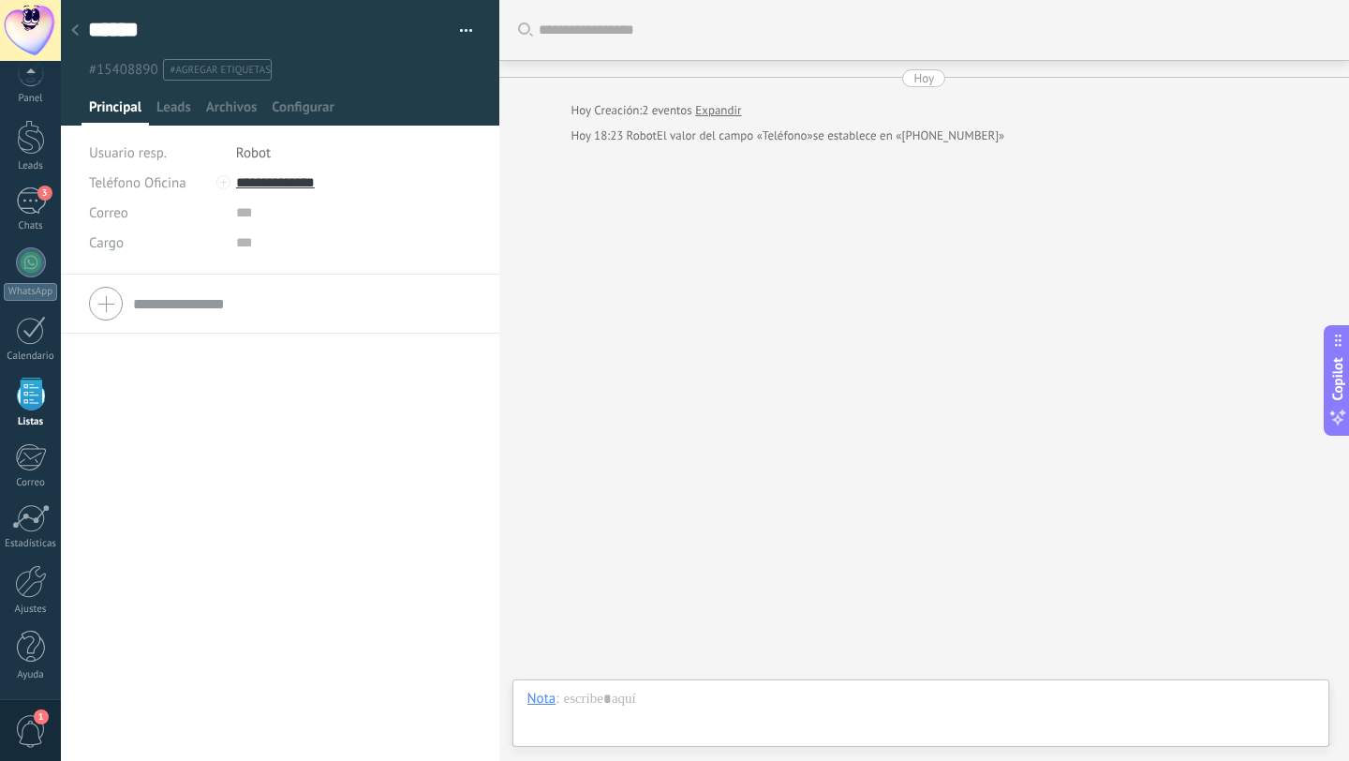
click at [77, 32] on icon at bounding box center [74, 29] width 7 height 11
